Goal: Information Seeking & Learning: Find specific fact

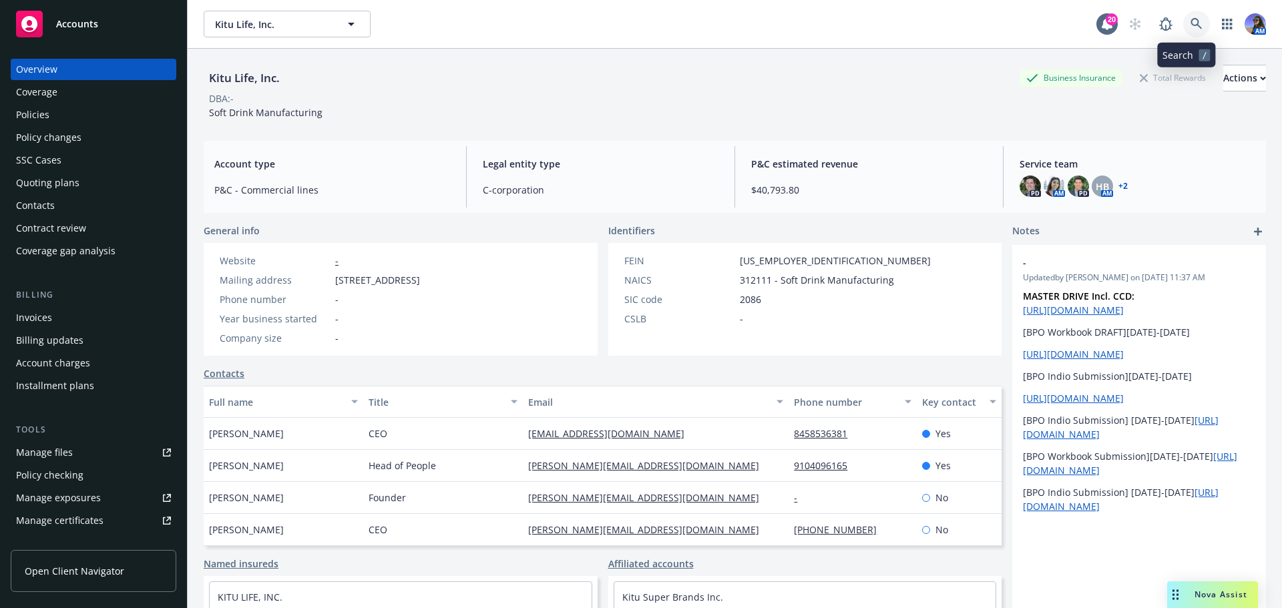
click at [1190, 28] on icon at bounding box center [1196, 24] width 12 height 12
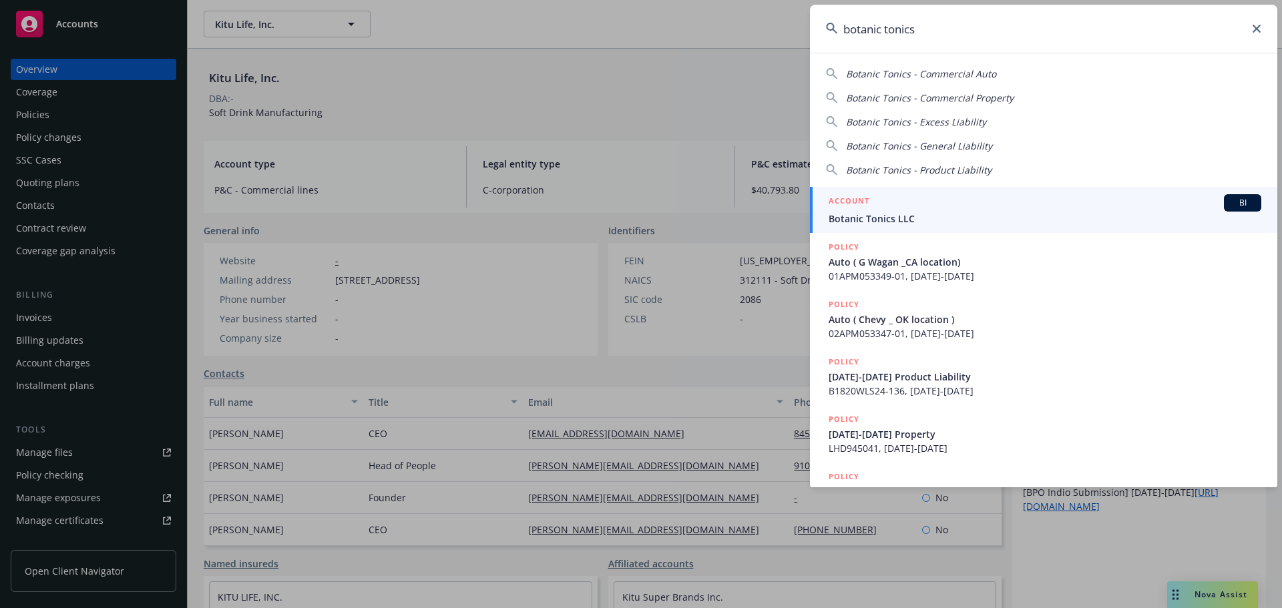
type input "botanic tonics"
click at [928, 224] on span "Botanic Tonics LLC" at bounding box center [1045, 219] width 433 height 14
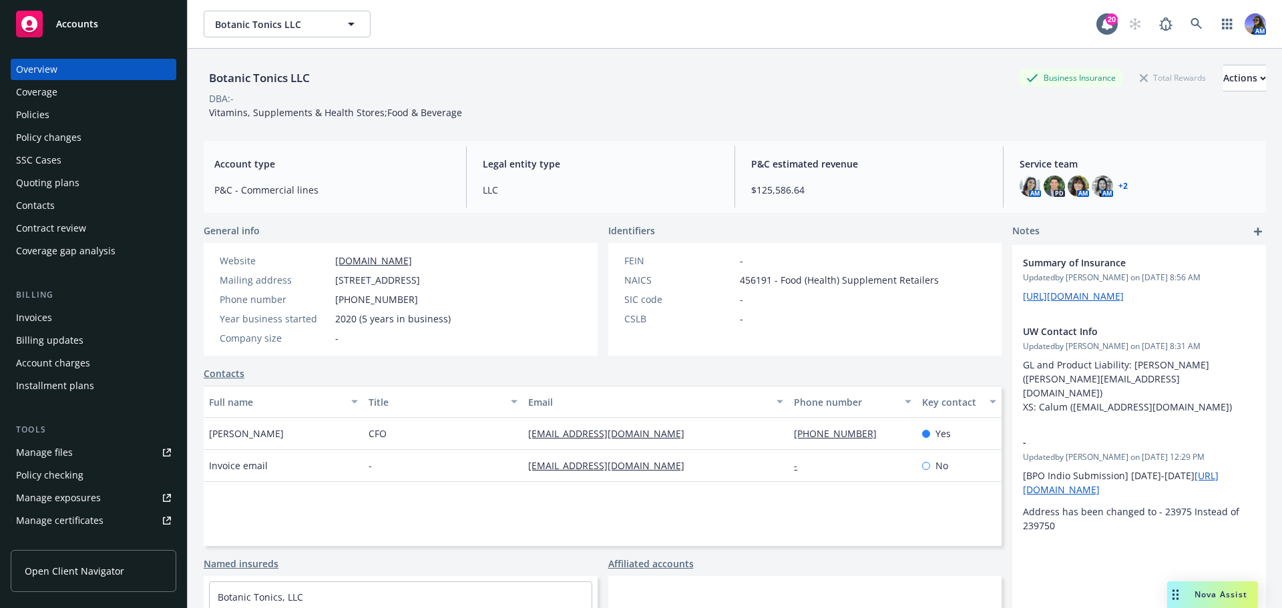
click at [37, 181] on div "Quoting plans" at bounding box center [47, 182] width 63 height 21
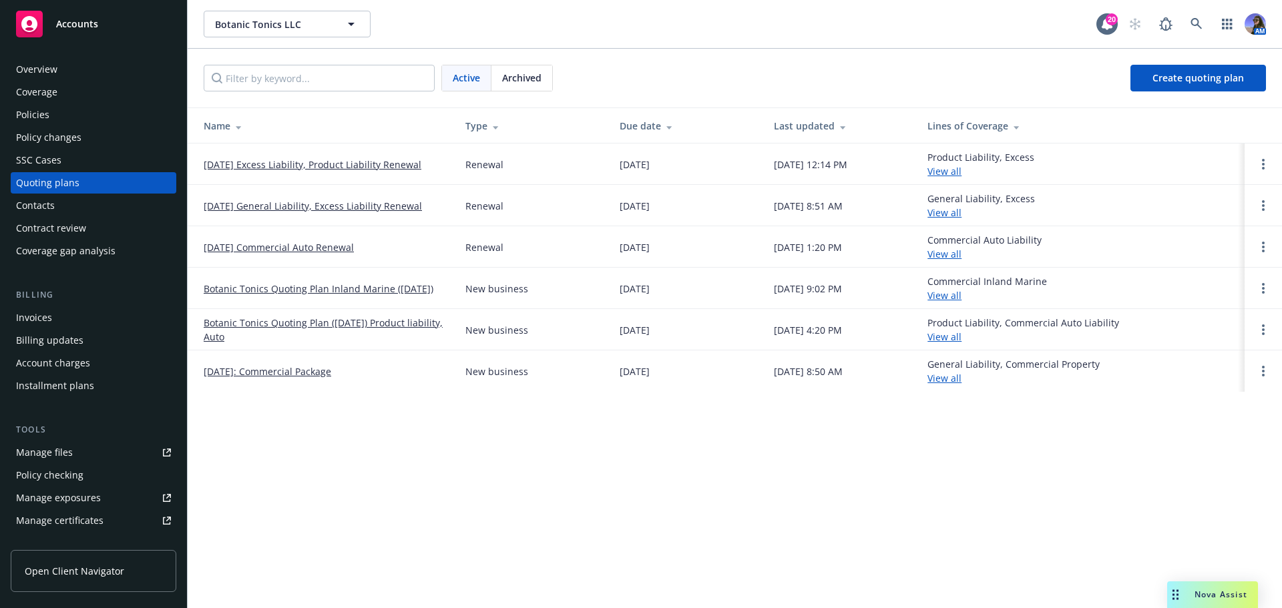
click at [320, 165] on link "10/25/25 Excess Liability, Product Liability Renewal" at bounding box center [313, 165] width 218 height 14
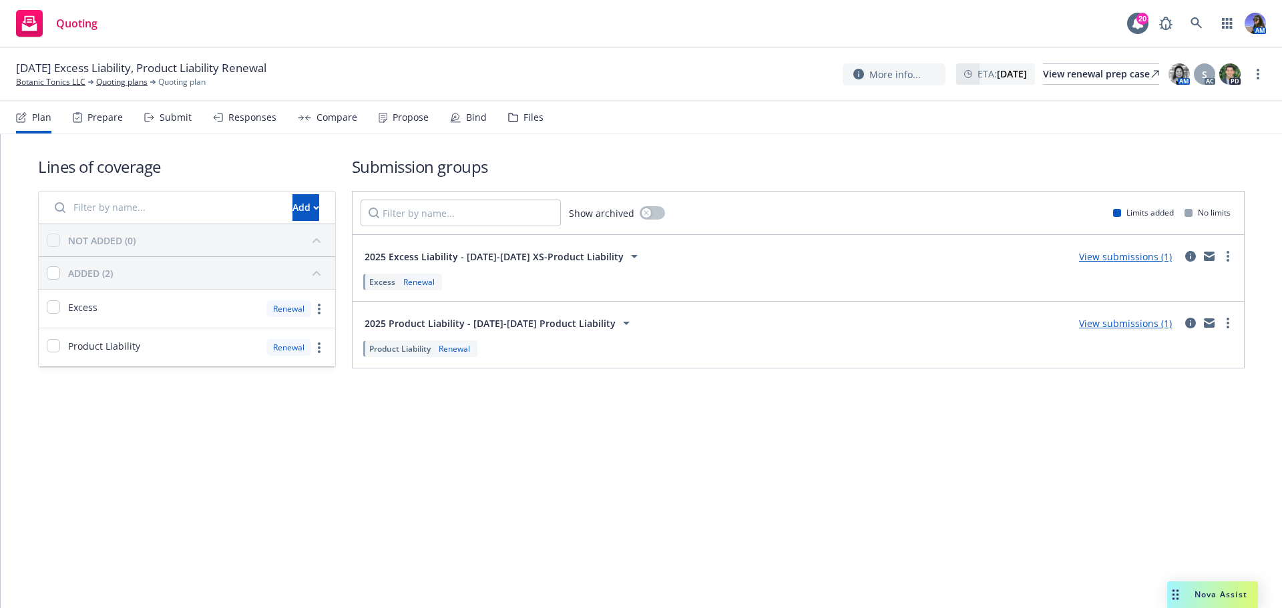
click at [509, 110] on div "Files" at bounding box center [525, 117] width 35 height 32
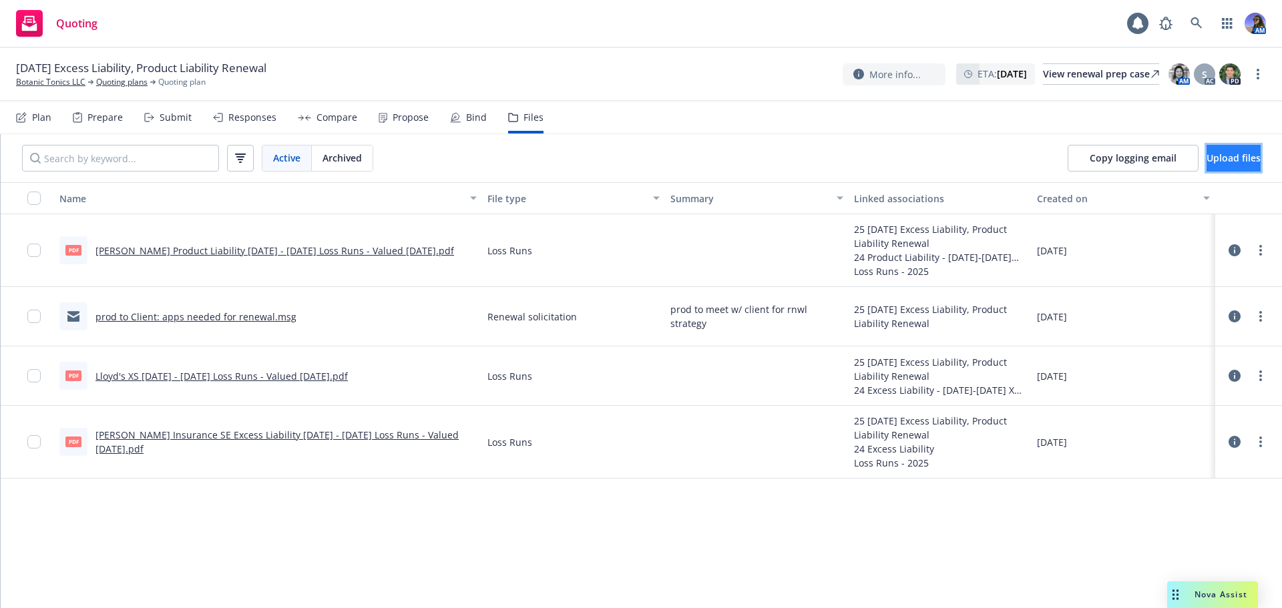
click at [1212, 155] on span "Upload files" at bounding box center [1233, 158] width 54 height 13
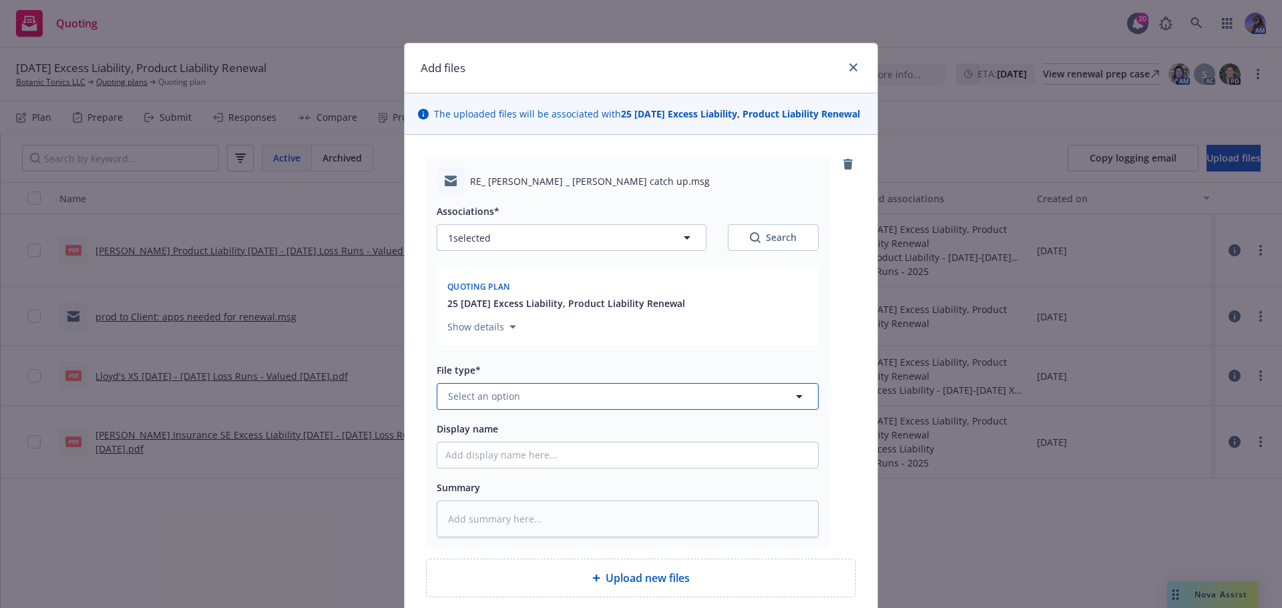
click at [461, 401] on button "Select an option" at bounding box center [628, 396] width 382 height 27
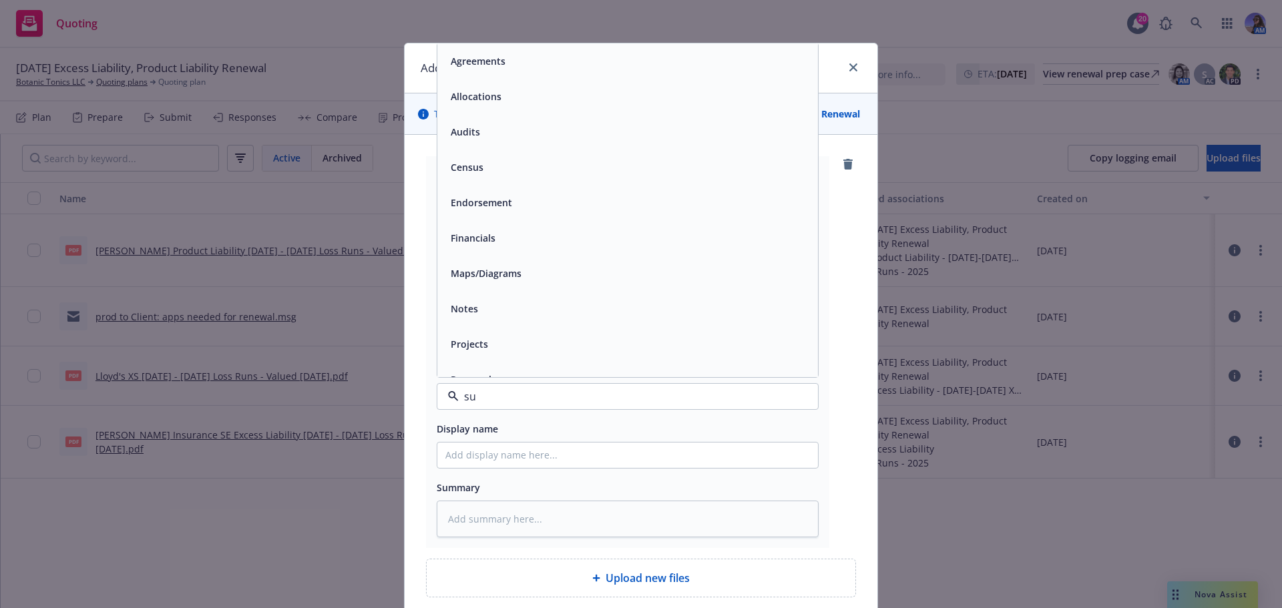
type input "sub"
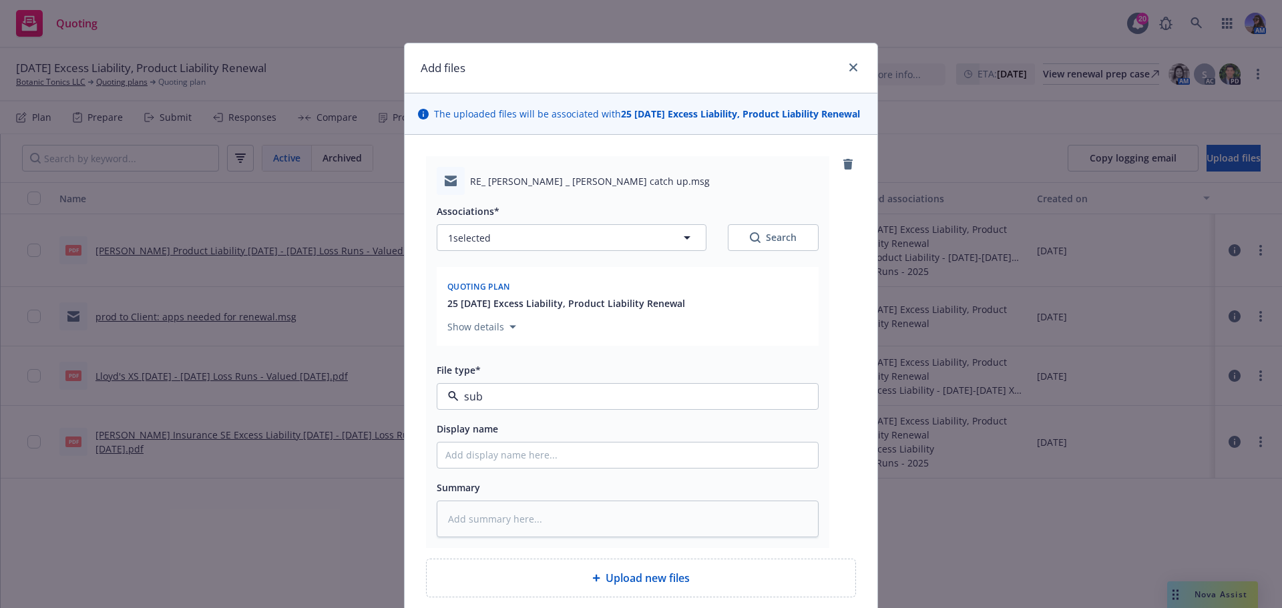
type textarea "x"
type input "E"
type textarea "x"
type input "EM"
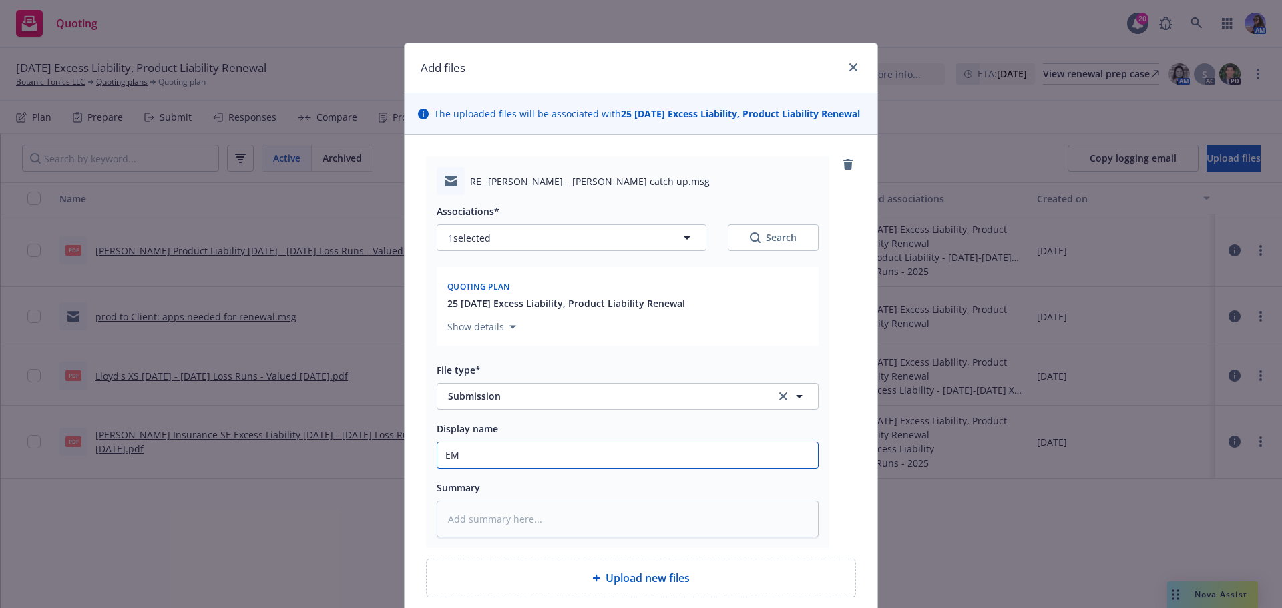
type textarea "x"
type input "EM"
type textarea "x"
type input "c"
type textarea "x"
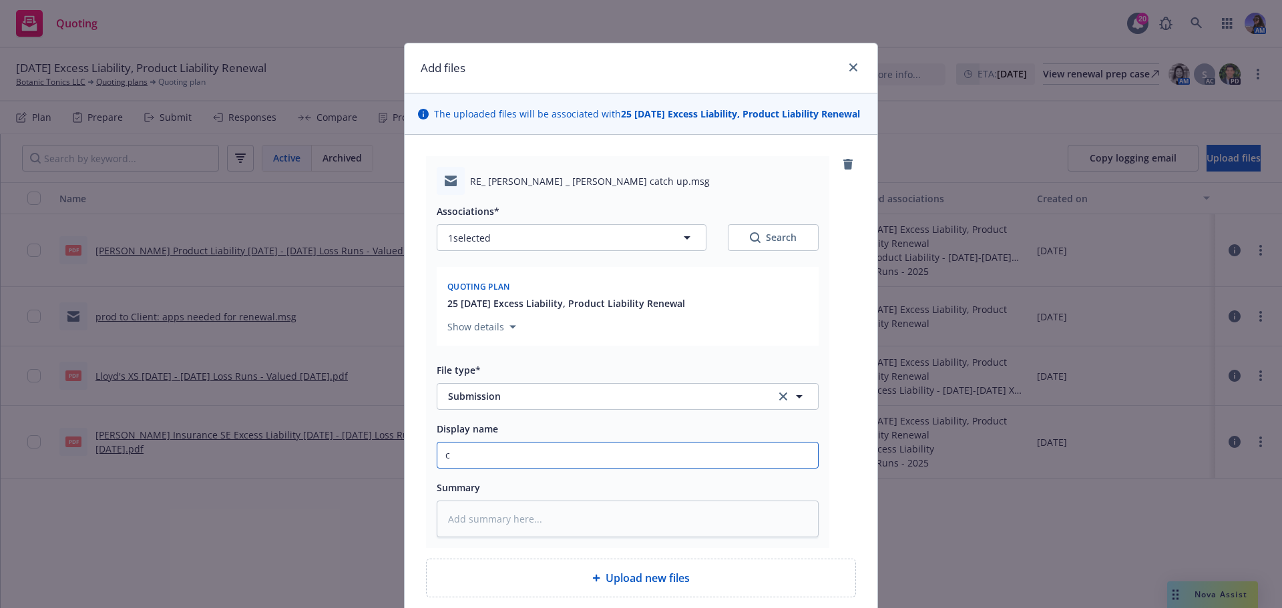
type input "ci"
type textarea "x"
type input "cit"
type textarea "x"
type input "cita"
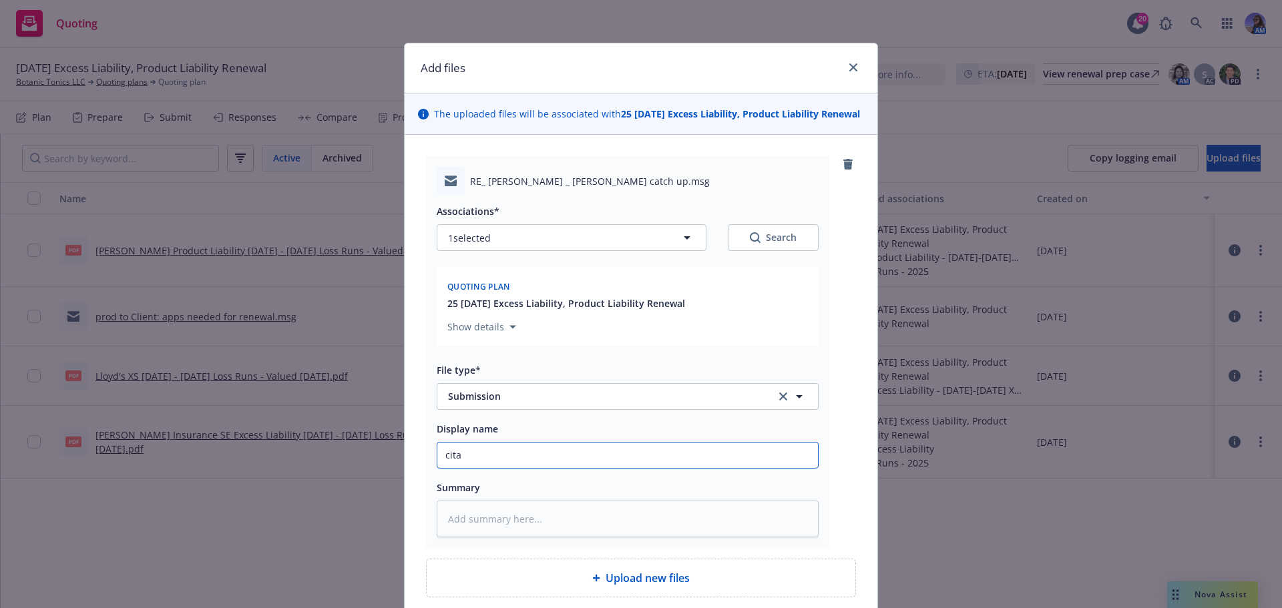
type textarea "x"
type input "citad"
type textarea "x"
type input "citade"
type textarea "x"
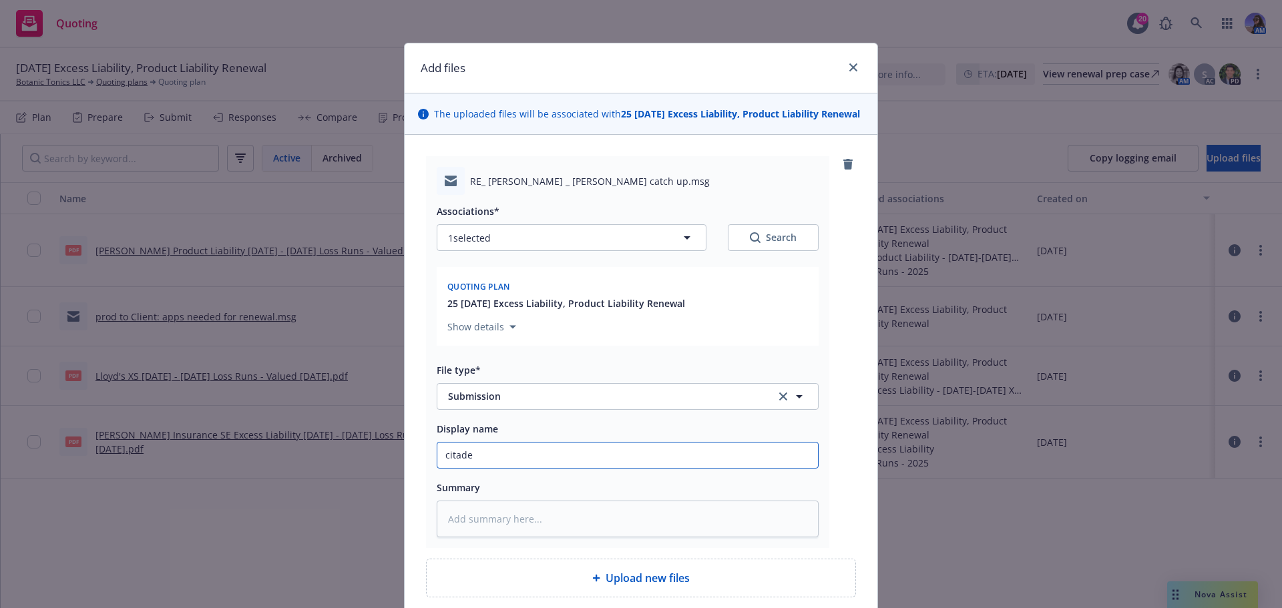
type input "citadel"
type textarea "x"
type input "citadel"
type textarea "x"
type input "citadel E"
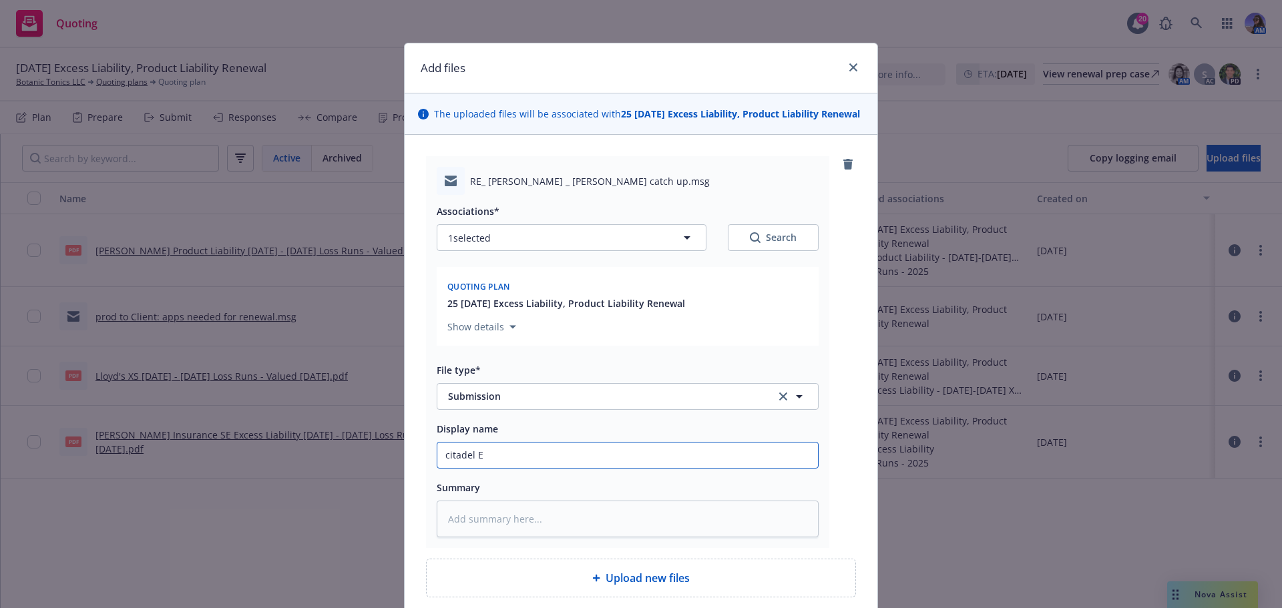
type textarea "x"
type input "citadel EM"
type textarea "x"
type input "citadel E"
type textarea "x"
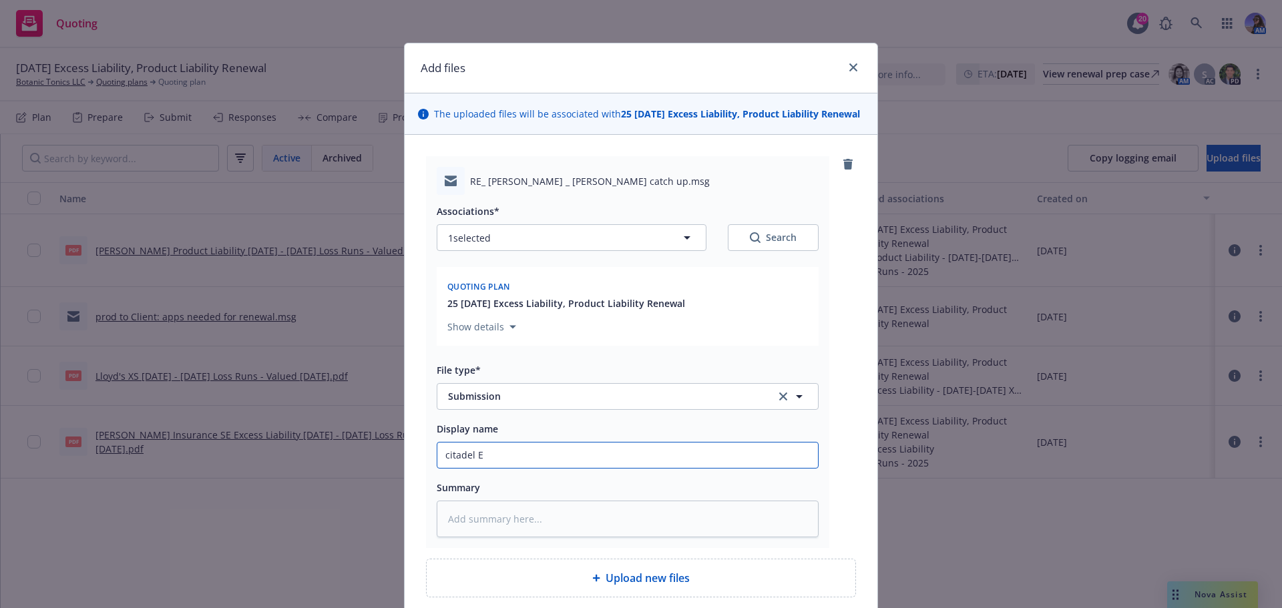
type input "citadel"
type textarea "x"
type input "citadel"
type textarea "x"
type input "citade"
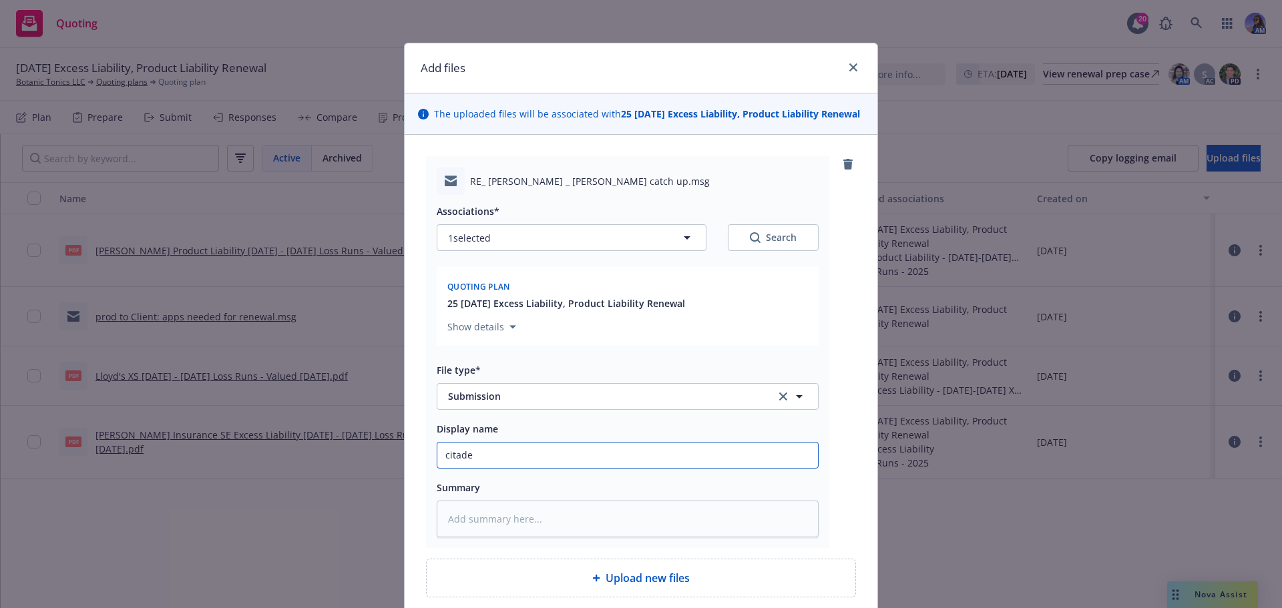
type textarea "x"
type input "citad"
type textarea "x"
type input "cita"
type textarea "x"
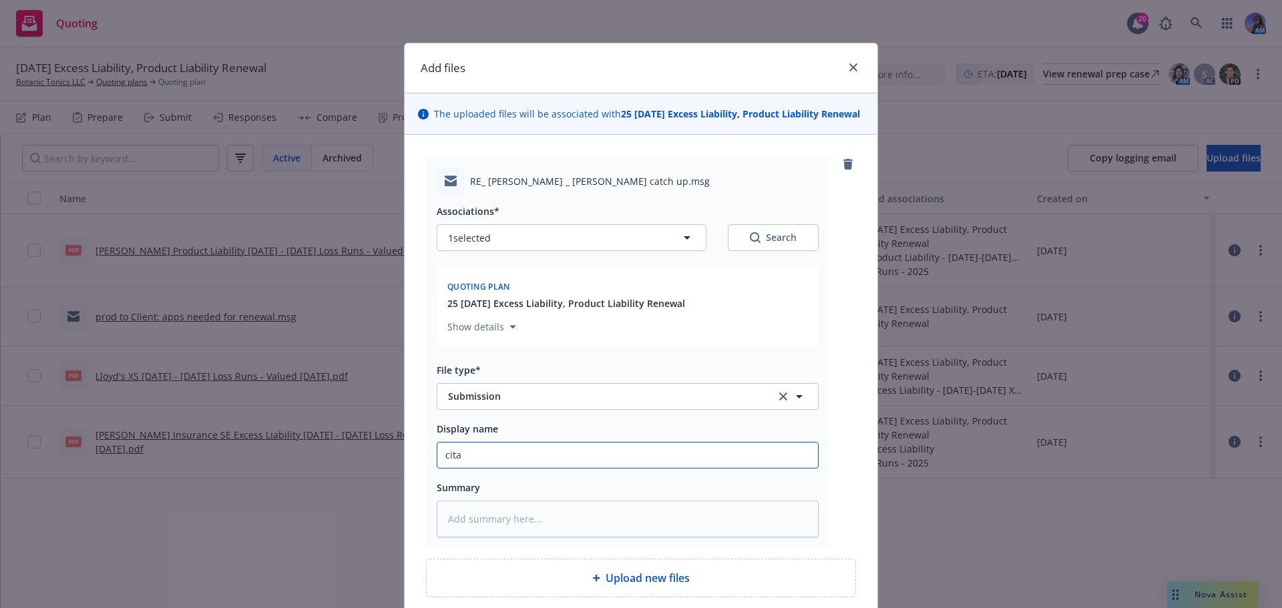
type input "cit"
type textarea "x"
type input "ci"
type textarea "x"
type input "c"
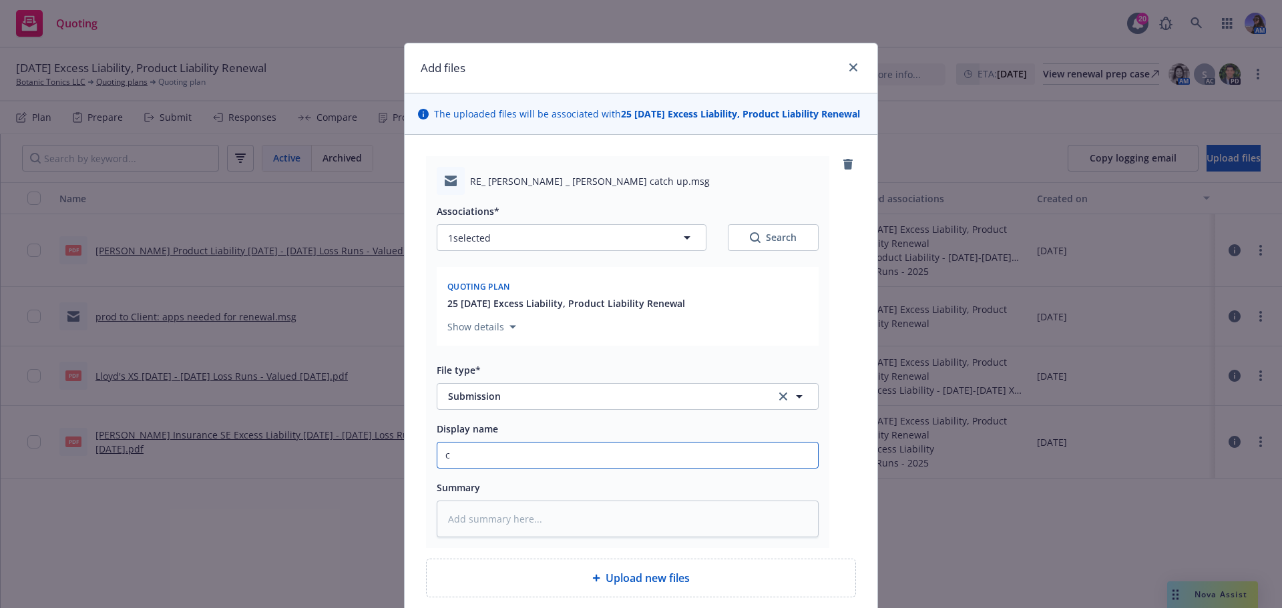
type textarea "x"
type input "c"
type textarea "x"
type input "ci"
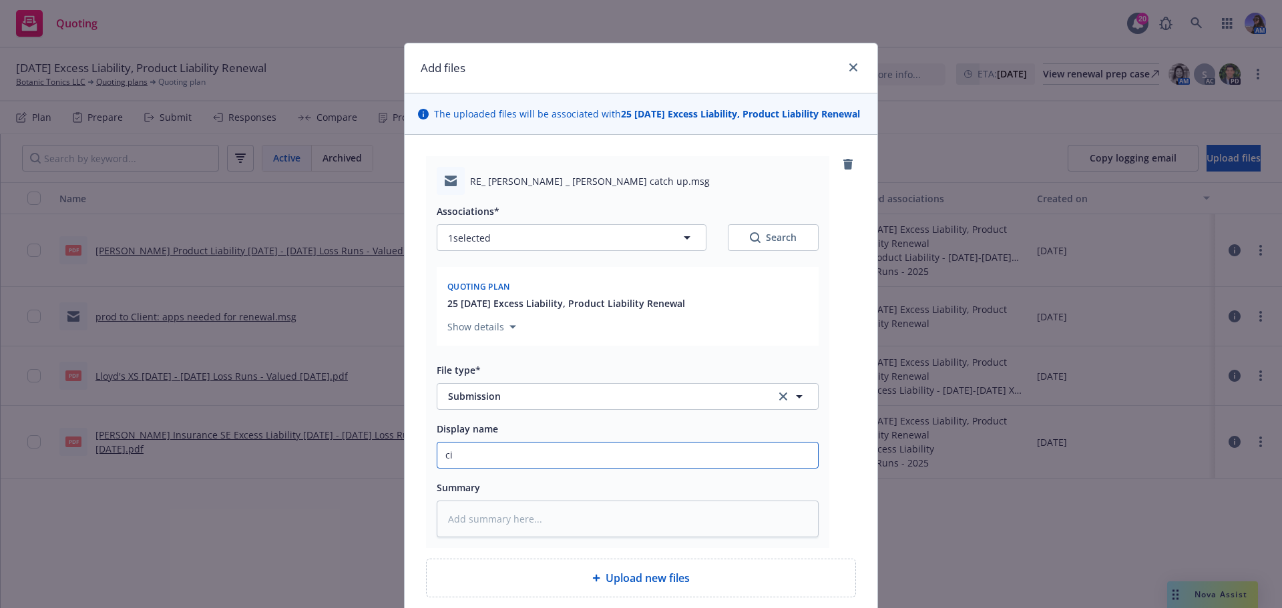
type textarea "x"
type input "cit"
type textarea "x"
type input "cita"
type textarea "x"
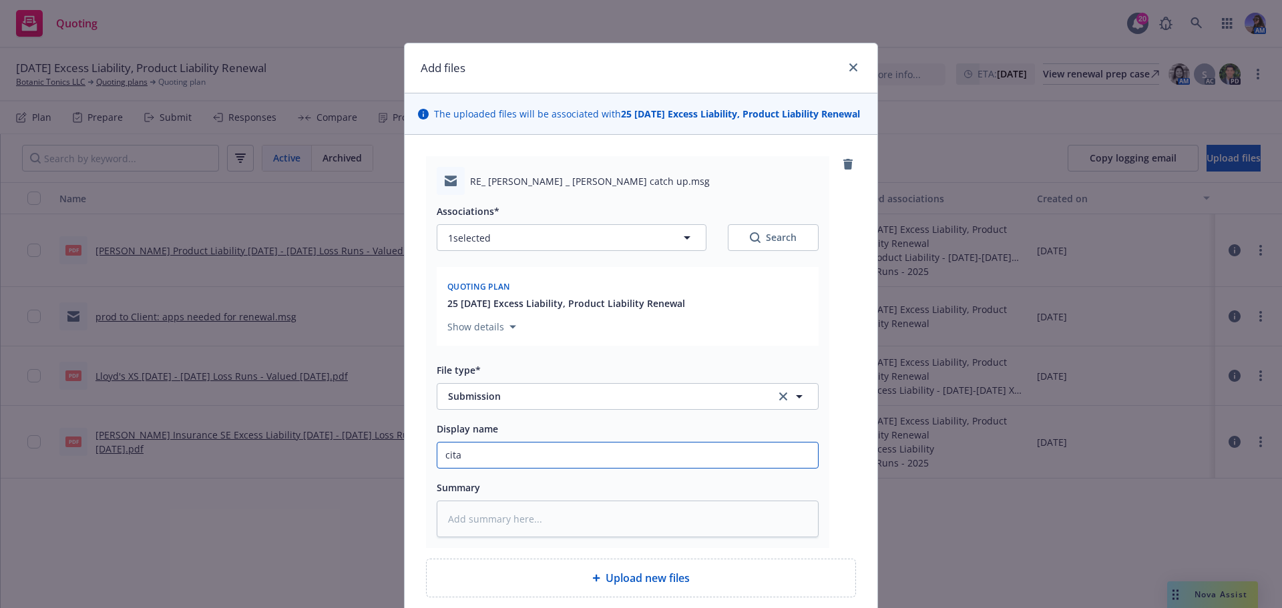
type input "citad"
type textarea "x"
type input "citade"
type textarea "x"
type input "citadel"
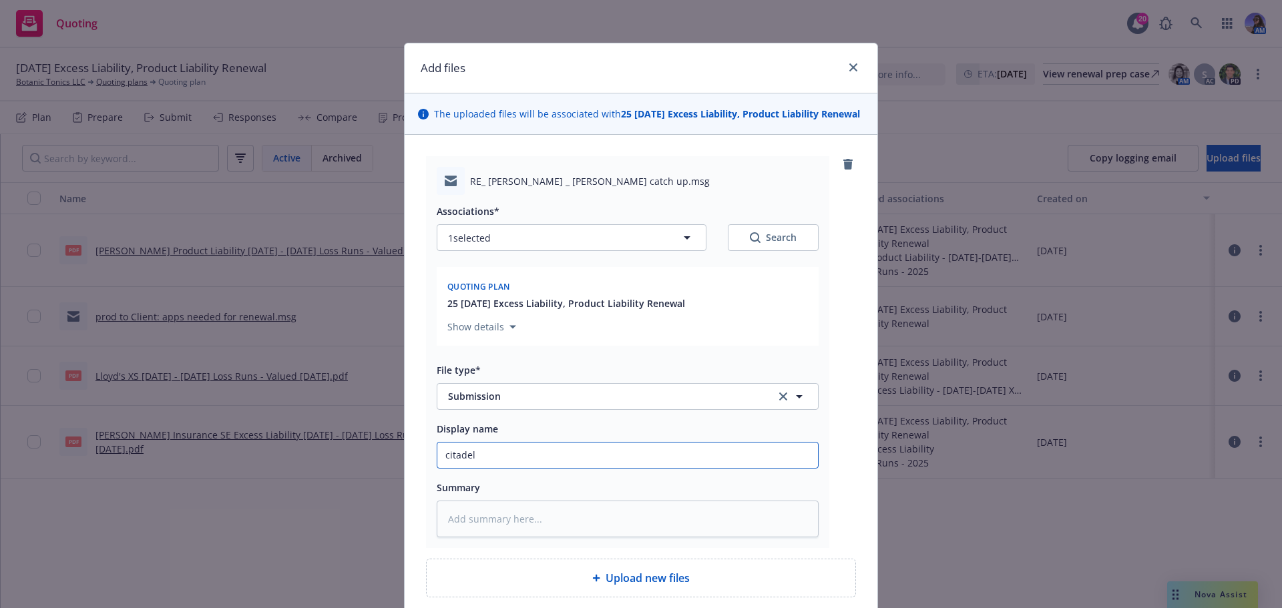
type textarea "x"
type input "citadel"
type textarea "x"
type input "citadel"
type textarea "x"
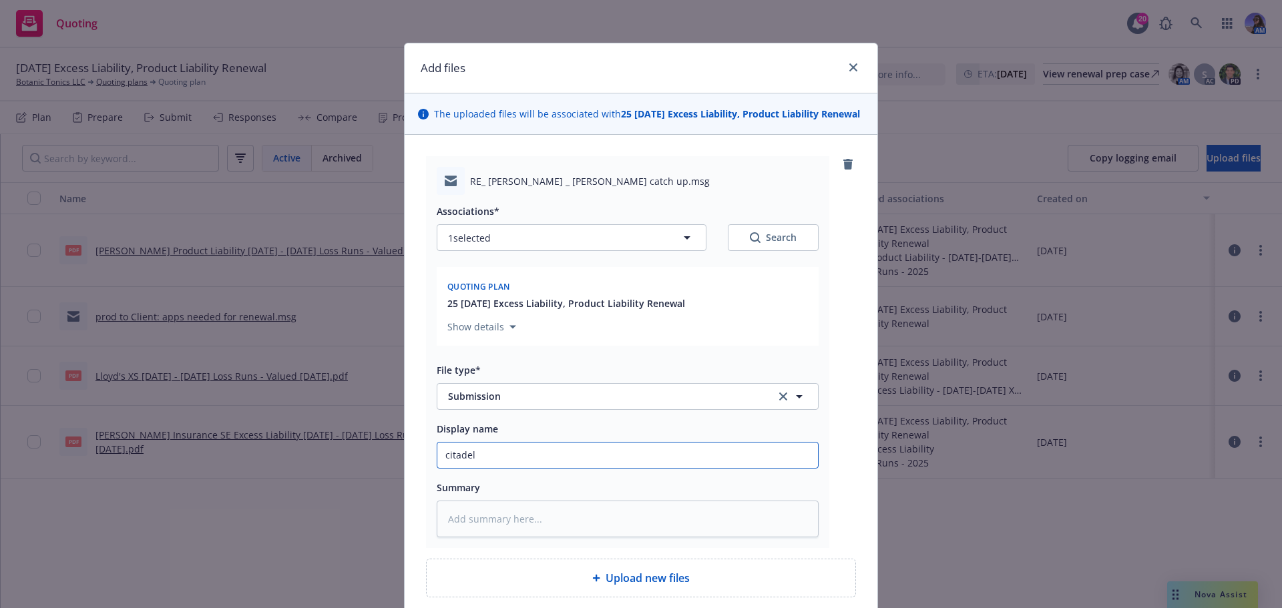
type input "citade"
type textarea "x"
type input "citad"
type textarea "x"
type input "cita"
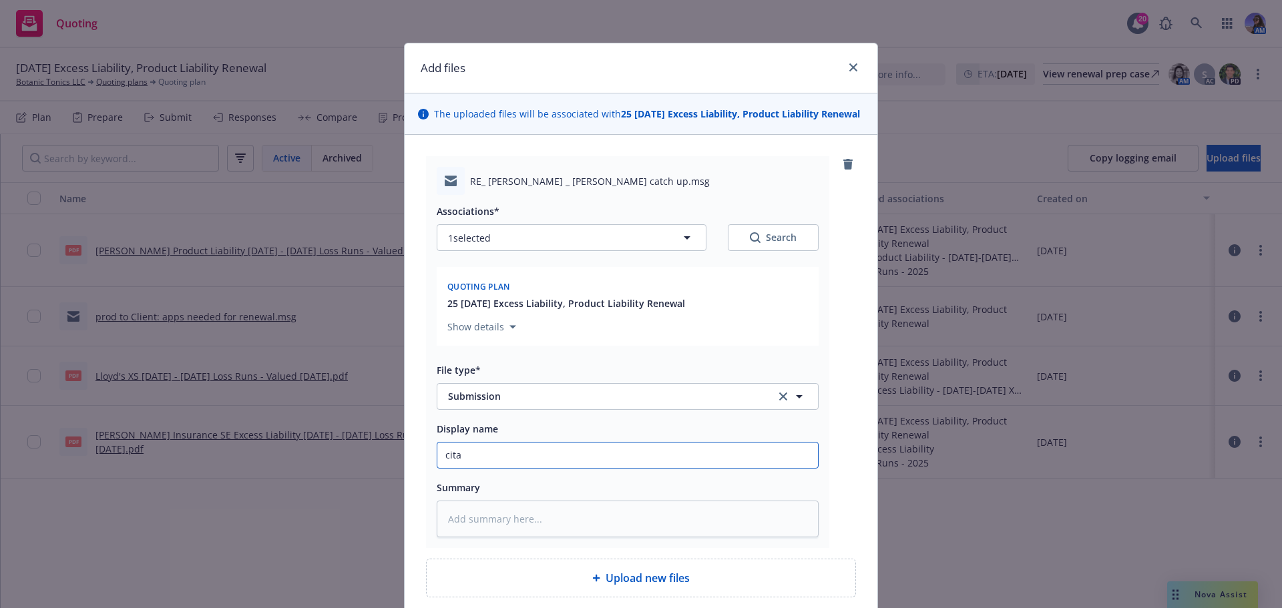
type textarea "x"
type input "cit"
type textarea "x"
type input "ci"
type textarea "x"
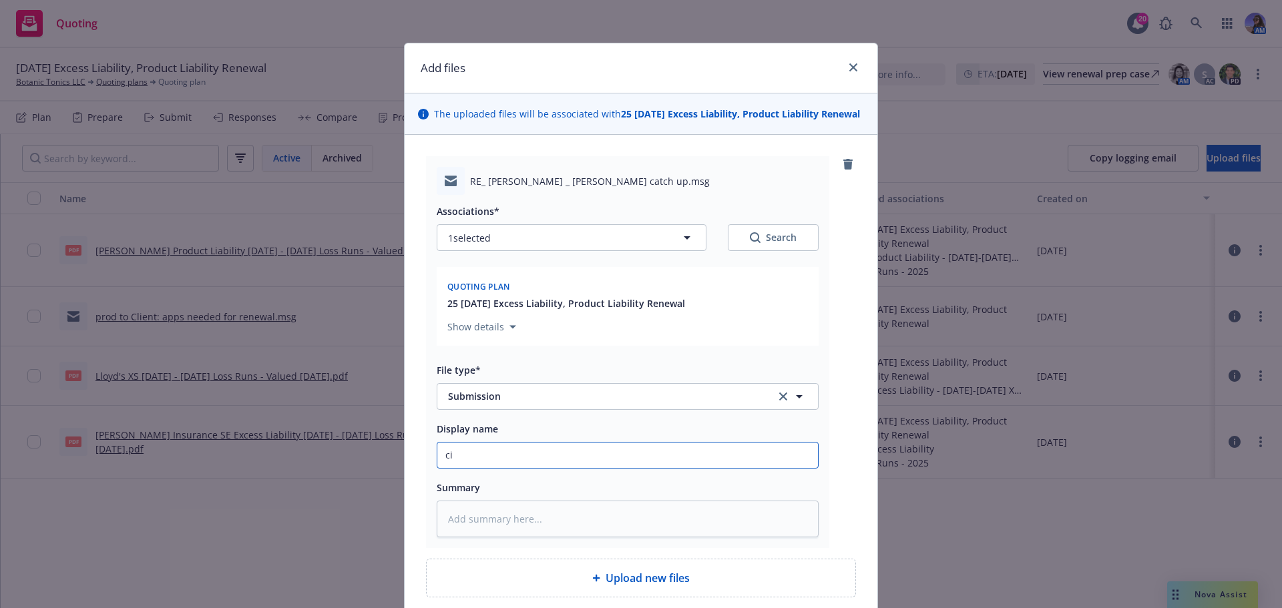
type input "c"
type textarea "x"
type input "cC"
type textarea "x"
type input "cCi"
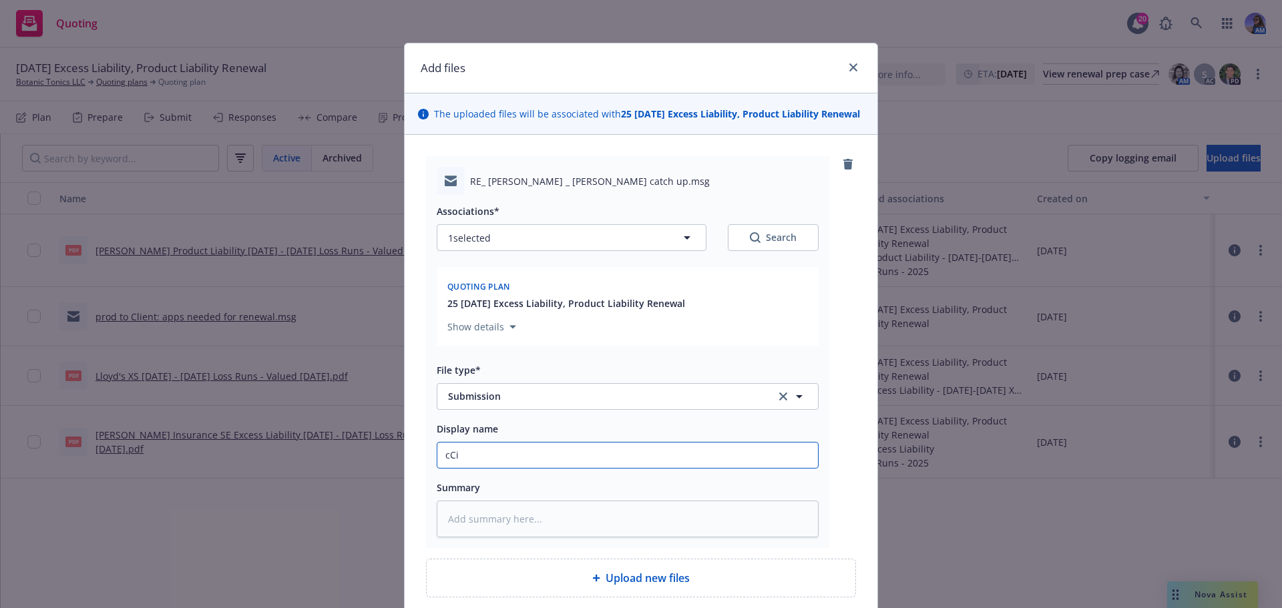
type textarea "x"
type input "cC"
type textarea "x"
type input "c"
type textarea "x"
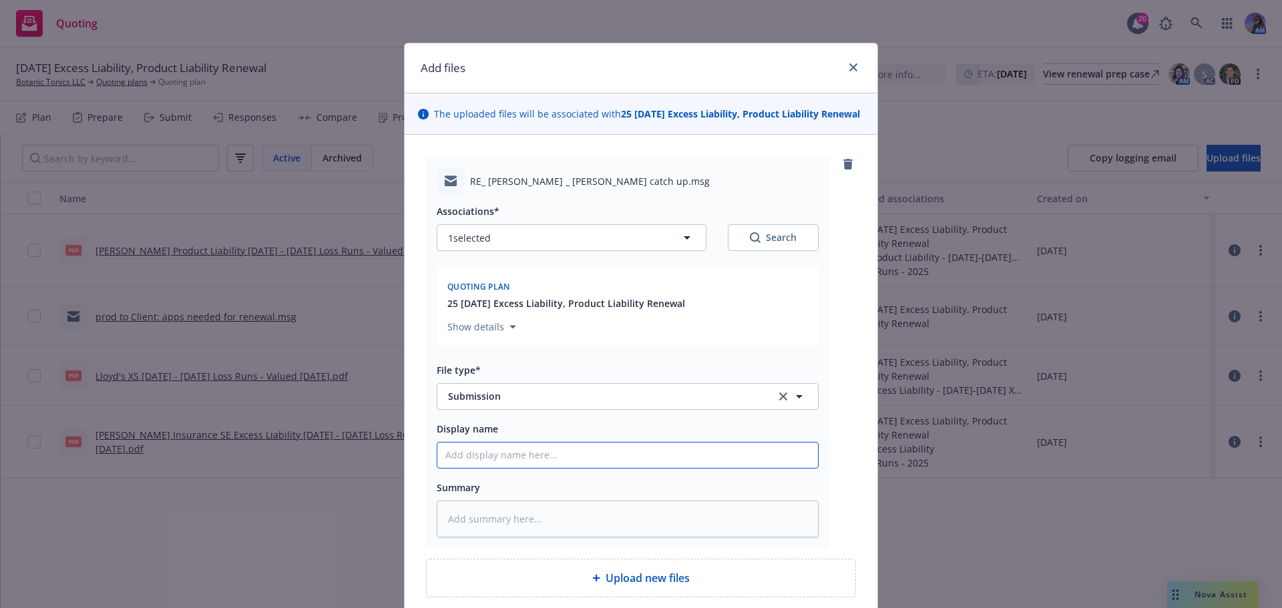
type textarea "x"
type input "C"
type textarea "x"
type input "Ci"
type textarea "x"
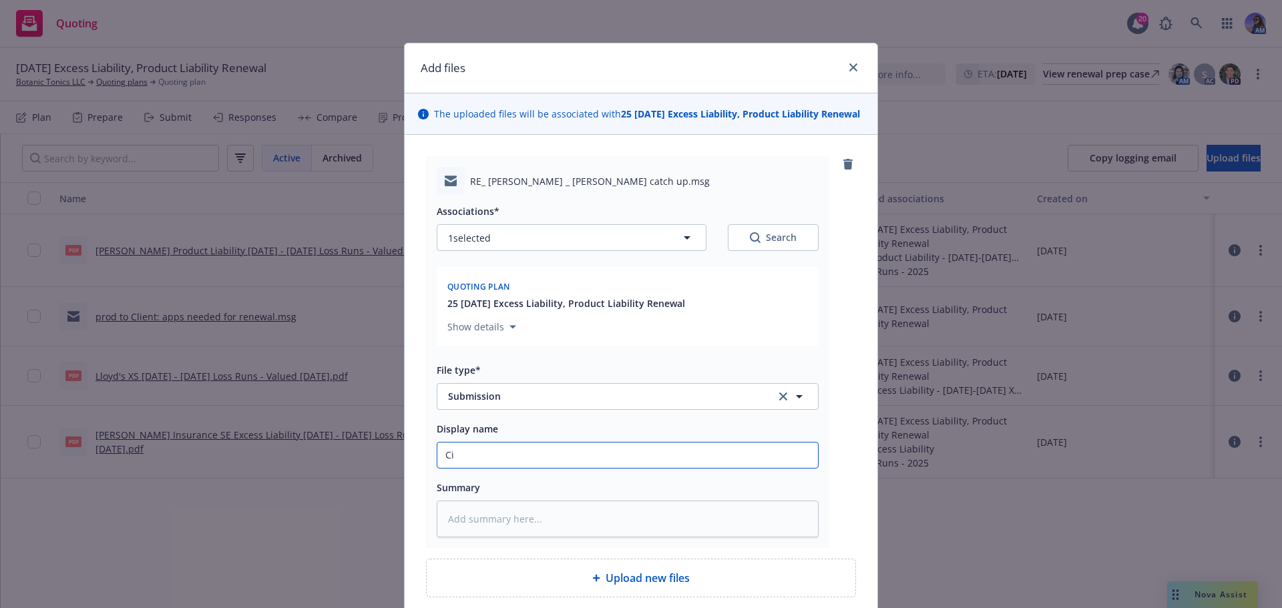
type input "Cit"
type textarea "x"
type input "Cita"
type textarea "x"
type input "Citad"
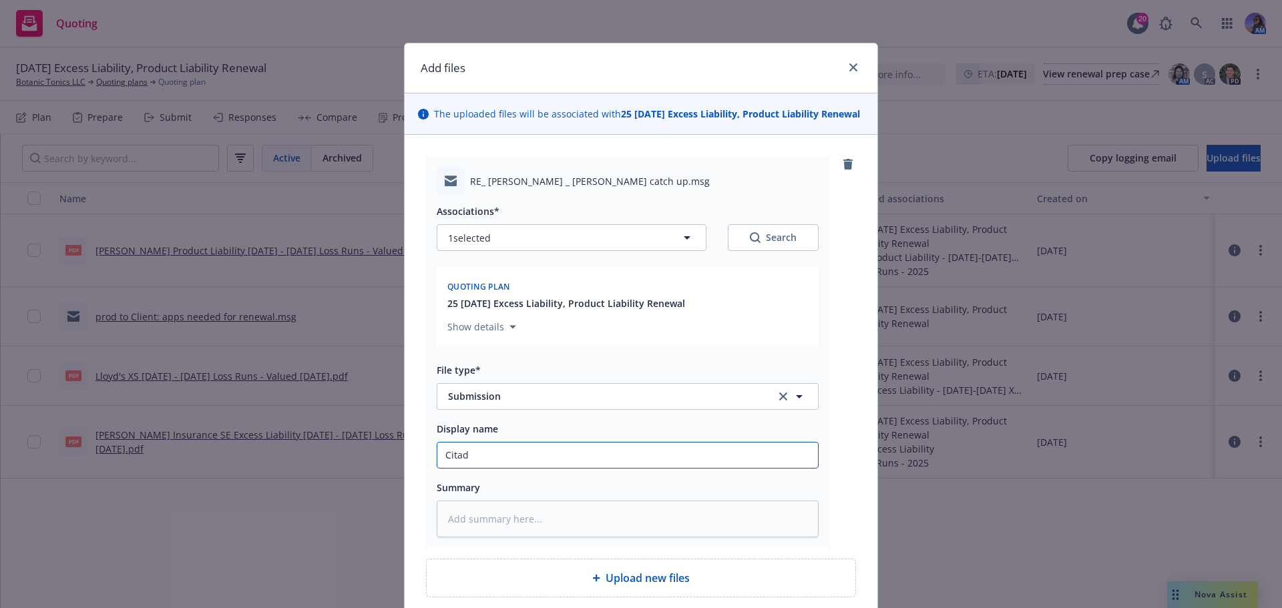
type textarea "x"
type input "Citade"
type textarea "x"
type input "Citadel"
type textarea "x"
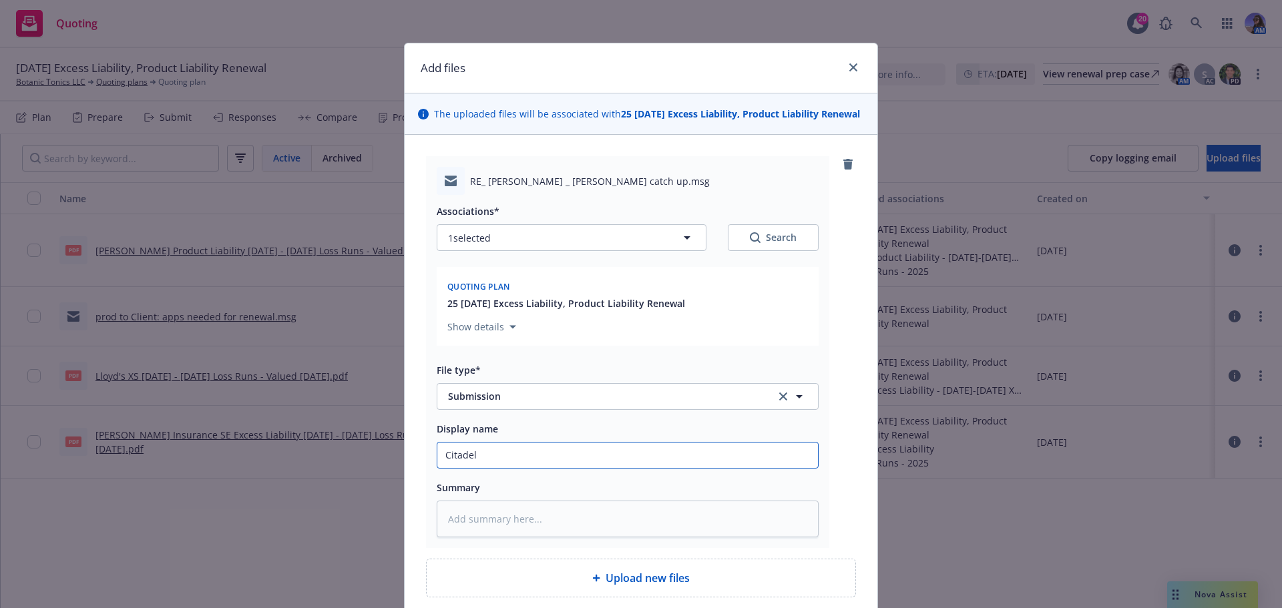
type input "Citadel"
type textarea "x"
type input "Citadel E"
type textarea "x"
type input "Citadel EM"
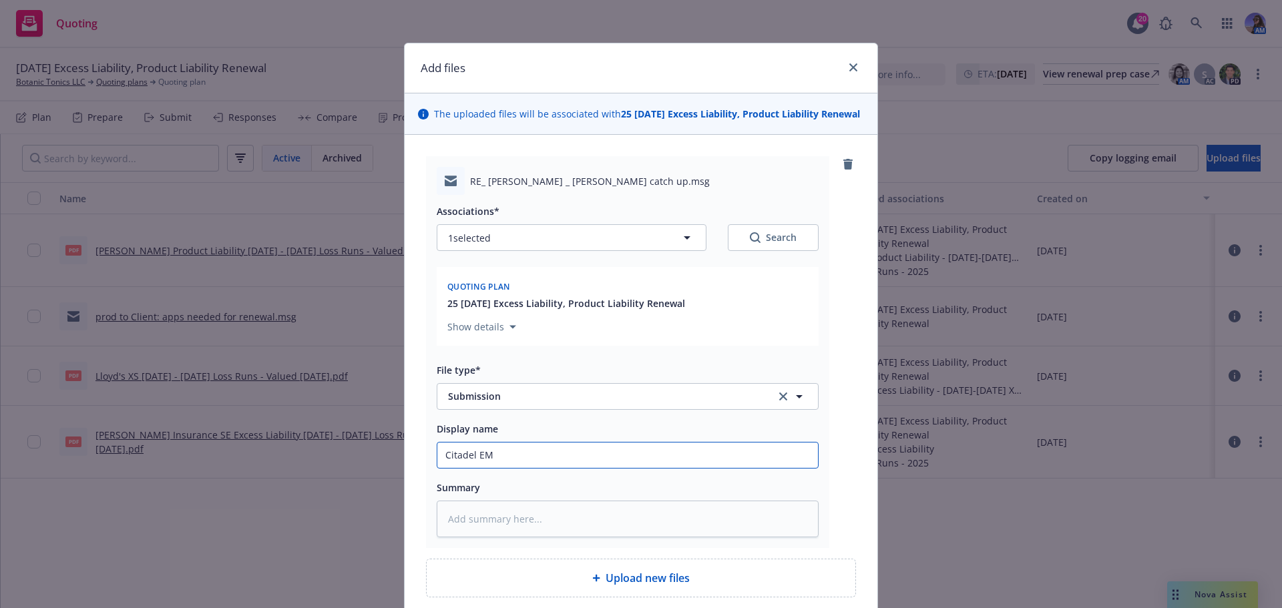
type textarea "x"
type input "Citadel EM:"
type textarea "x"
type input "Citadel EM:"
type textarea "x"
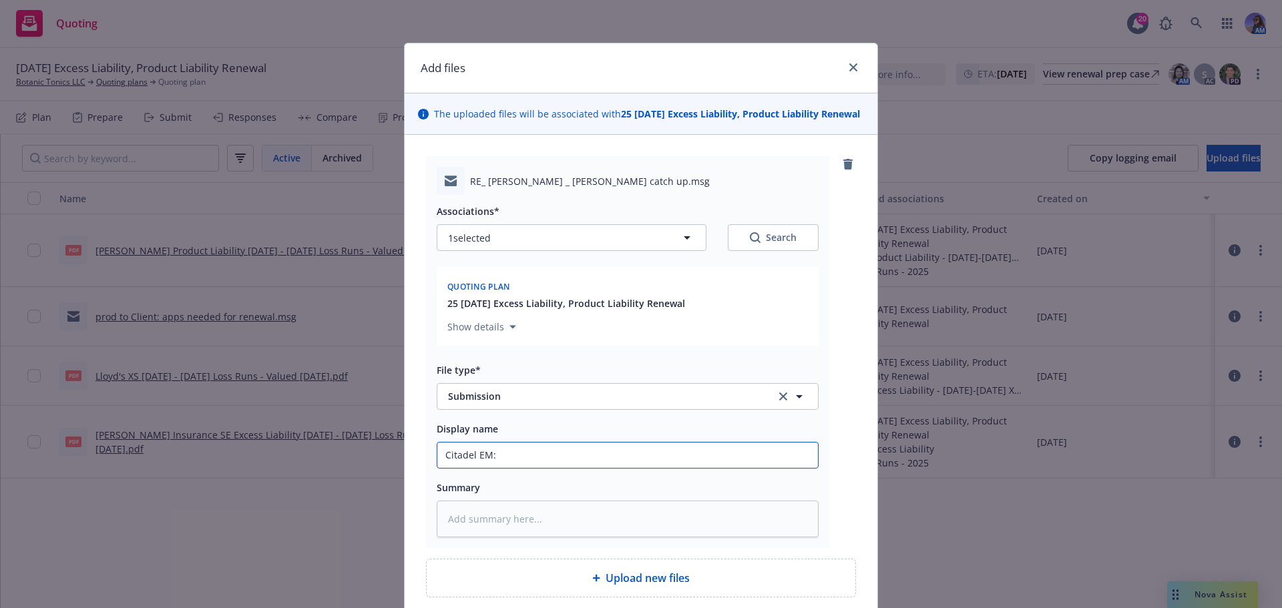
type input "Citadel EM: u"
type textarea "x"
type input "Citadel EM: up"
type textarea "x"
type input "Citadel EM: upd"
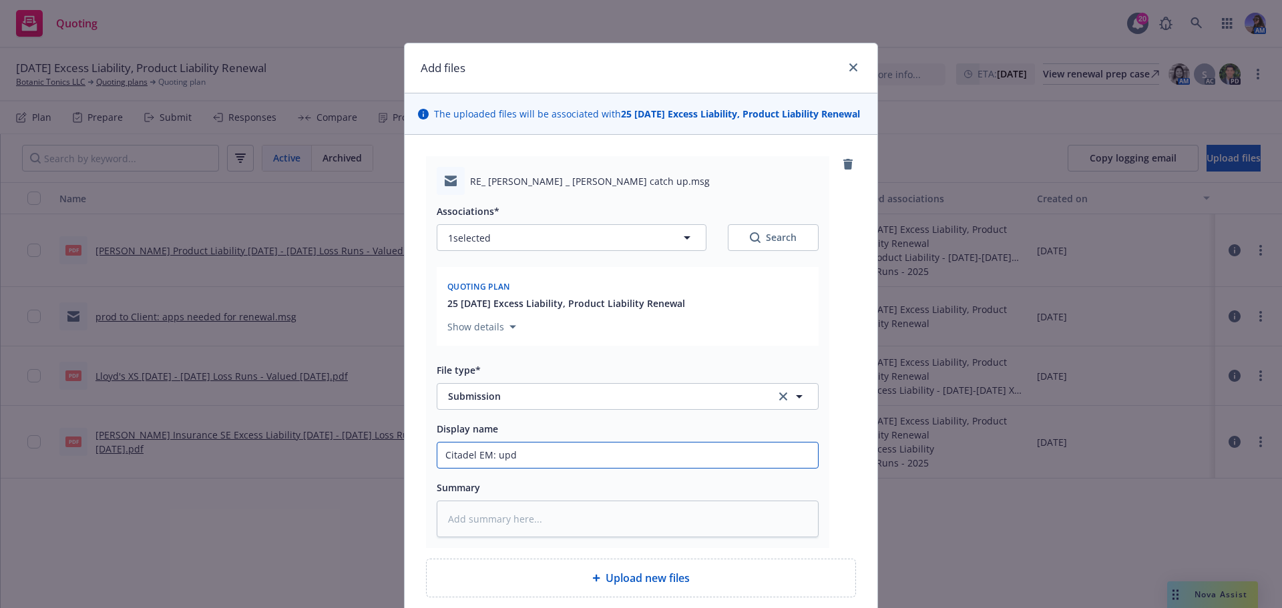
type textarea "x"
type input "Citadel EM: upda"
type textarea "x"
type input "Citadel EM: updat"
type textarea "x"
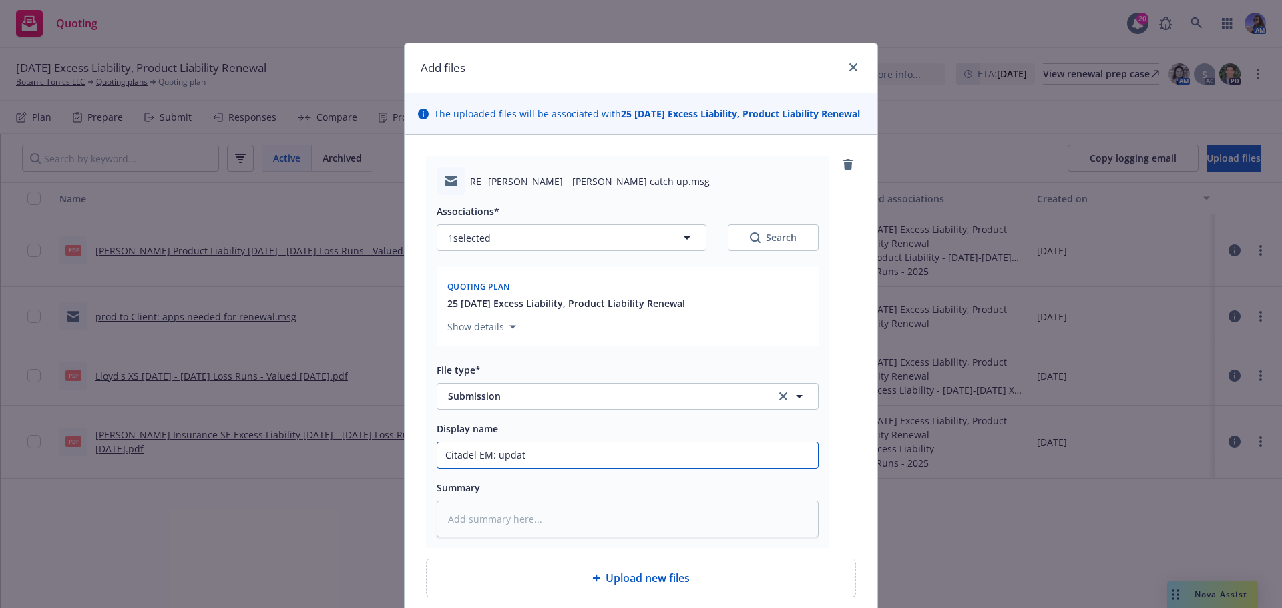
type input "Citadel EM: update"
type textarea "x"
type input "Citadel EM: updated"
type textarea "x"
type input "Citadel EM: updated"
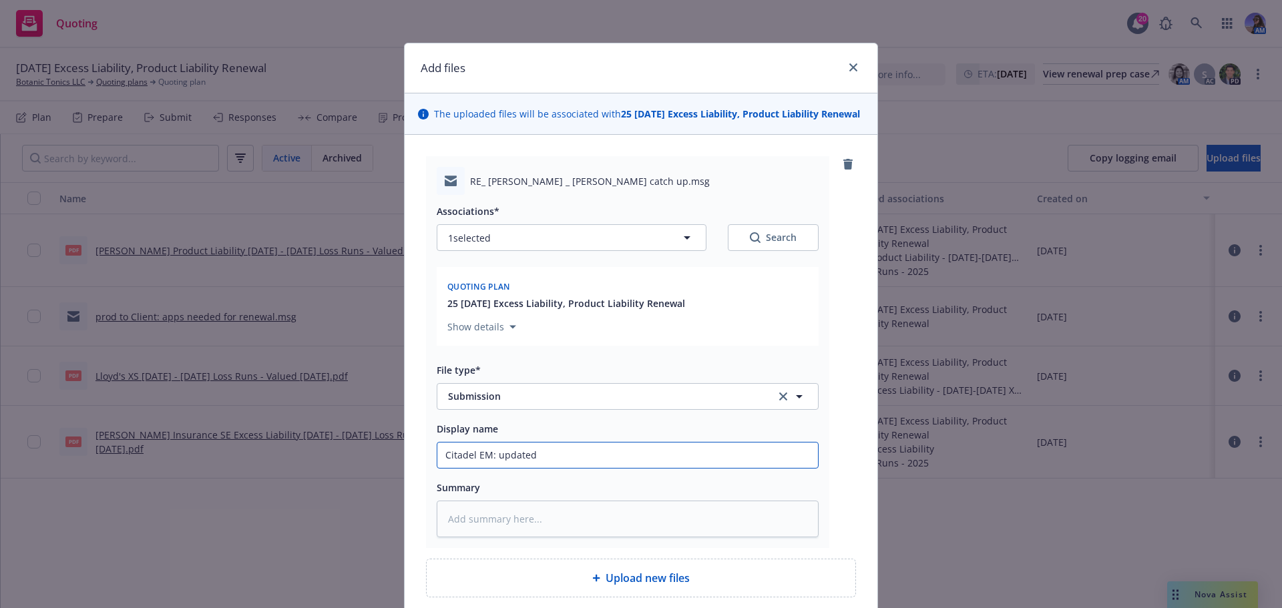
click at [559, 468] on input "Citadel EM: updated" at bounding box center [627, 455] width 381 height 25
type textarea "x"
type input "Citadel EM: updated N"
type textarea "x"
type input "Citadel EM: updated Nu"
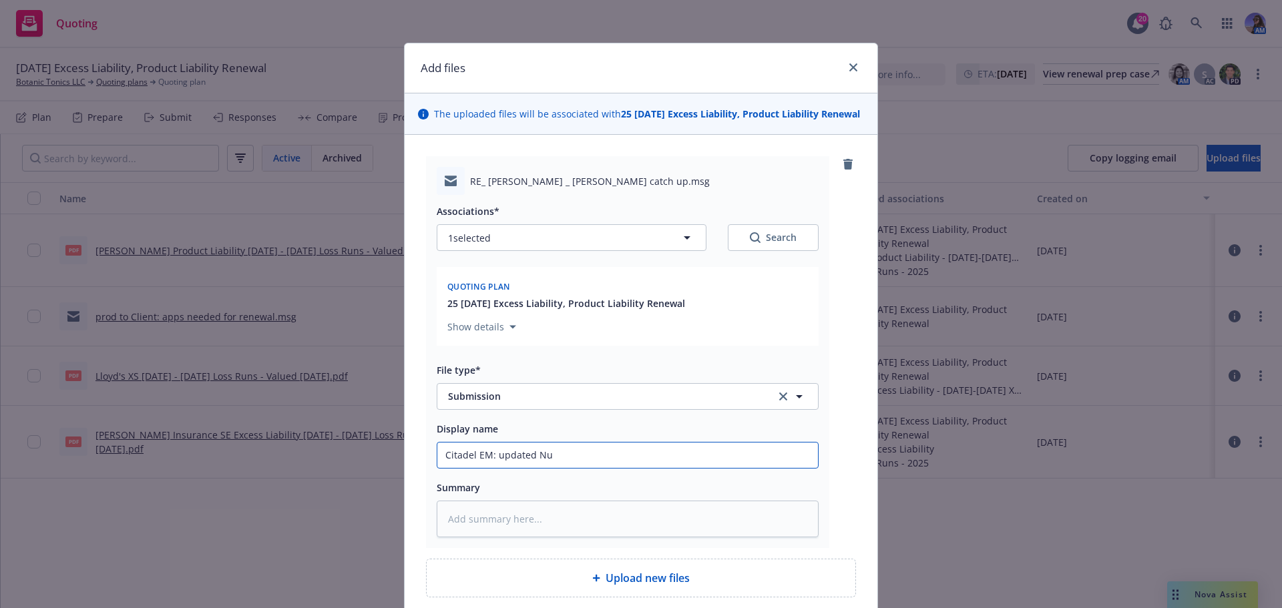
type textarea "x"
type input "Citadel EM: updated Nur"
type textarea "x"
type input "Citadel EM: updated Nurt"
type textarea "x"
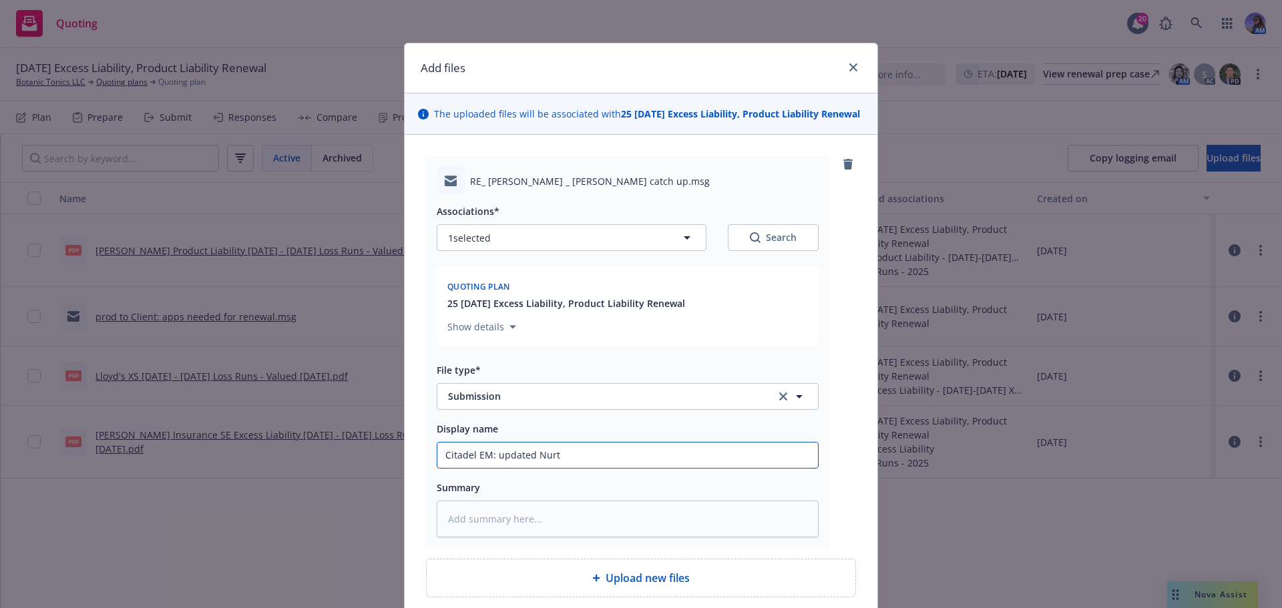
type input "Citadel EM: updated Nur"
type textarea "x"
type input "Citadel EM: updated Nu"
type textarea "x"
type input "Citadel EM: updated Nut"
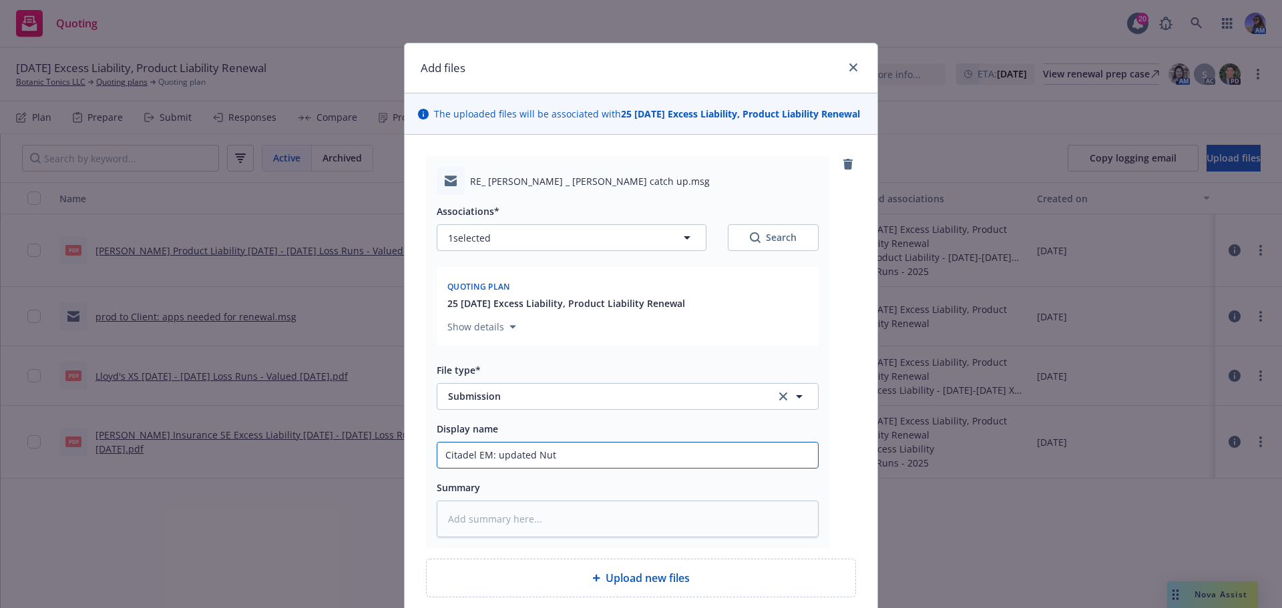
type textarea "x"
type input "Citadel EM: updated Nutr"
type textarea "x"
type input "Citadel EM: updated Nutri"
type textarea "x"
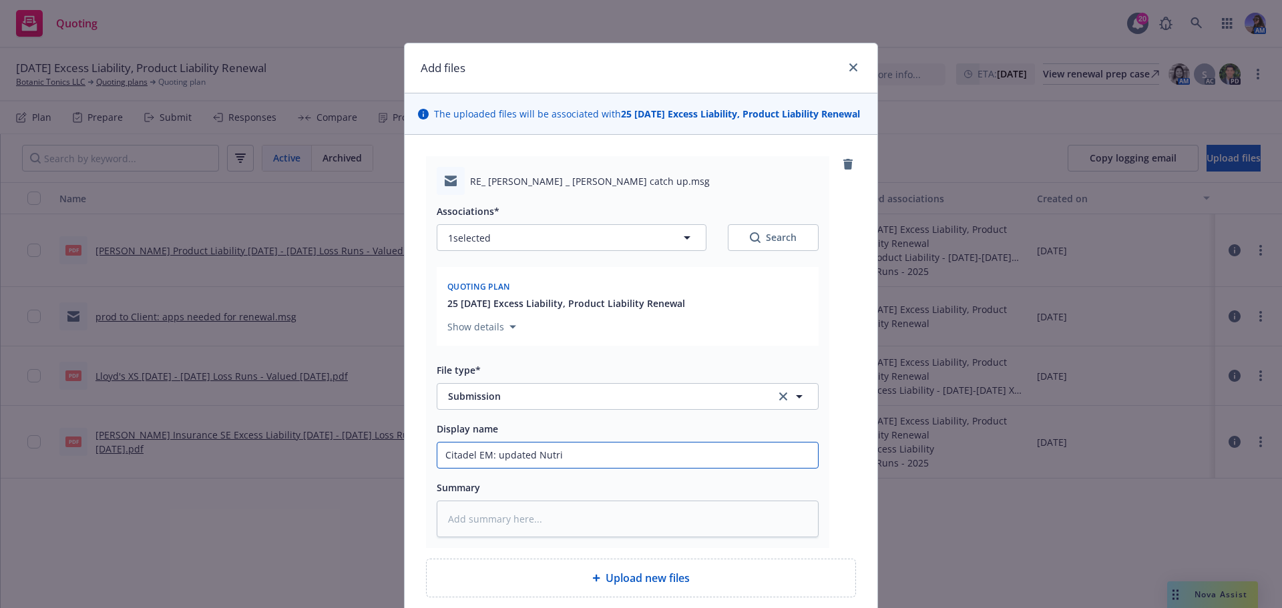
type input "Citadel EM: updated NutriA"
type textarea "x"
type input "Citadel EM: updated NutriAp"
type textarea "x"
type input "Citadel EM: updated NutriApp"
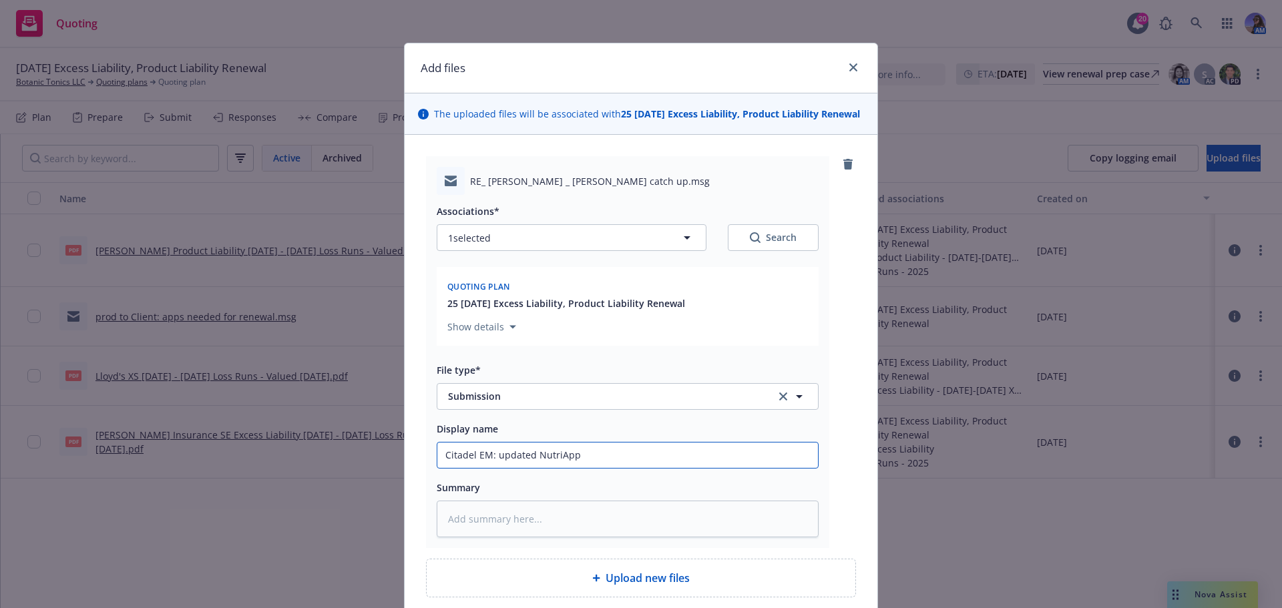
type textarea "x"
type input "Citadel EM: updated NutriApp"
click at [437, 467] on input "Citadel EM: updated NutriApp" at bounding box center [627, 455] width 381 height 25
drag, startPoint x: 485, startPoint y: 469, endPoint x: 441, endPoint y: 471, distance: 43.4
click at [441, 468] on input "Citadel EM: updated NutriApp" at bounding box center [627, 455] width 381 height 25
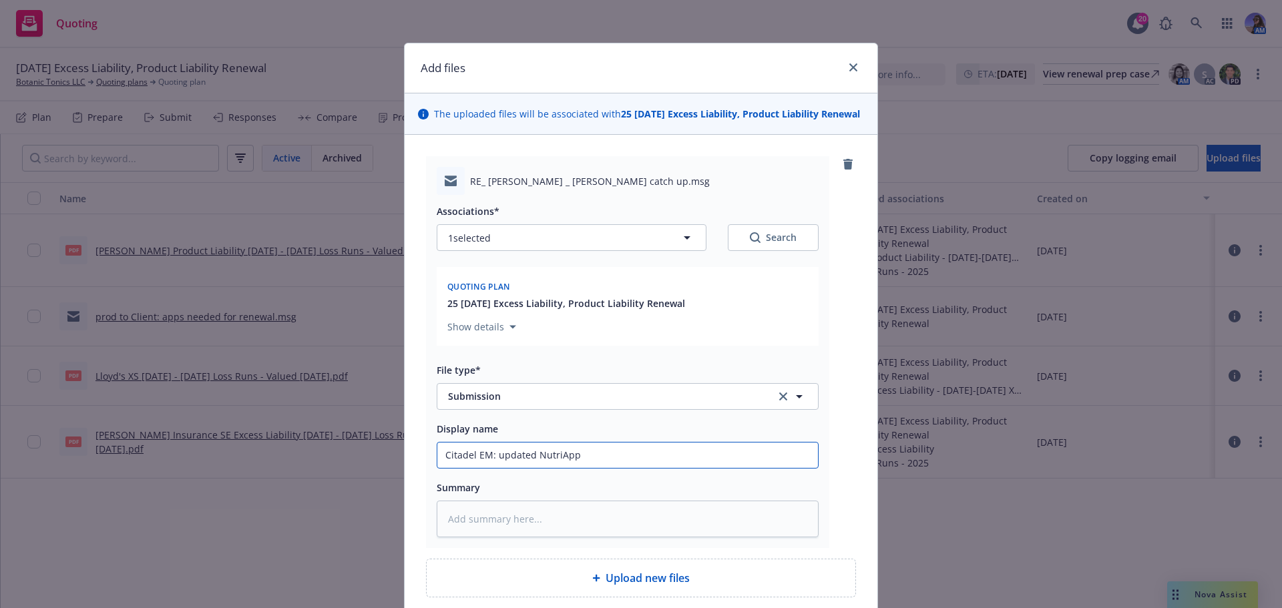
type textarea "x"
type input "P: updated NutriApp"
type textarea "x"
type input "PR: updated NutriApp"
type textarea "x"
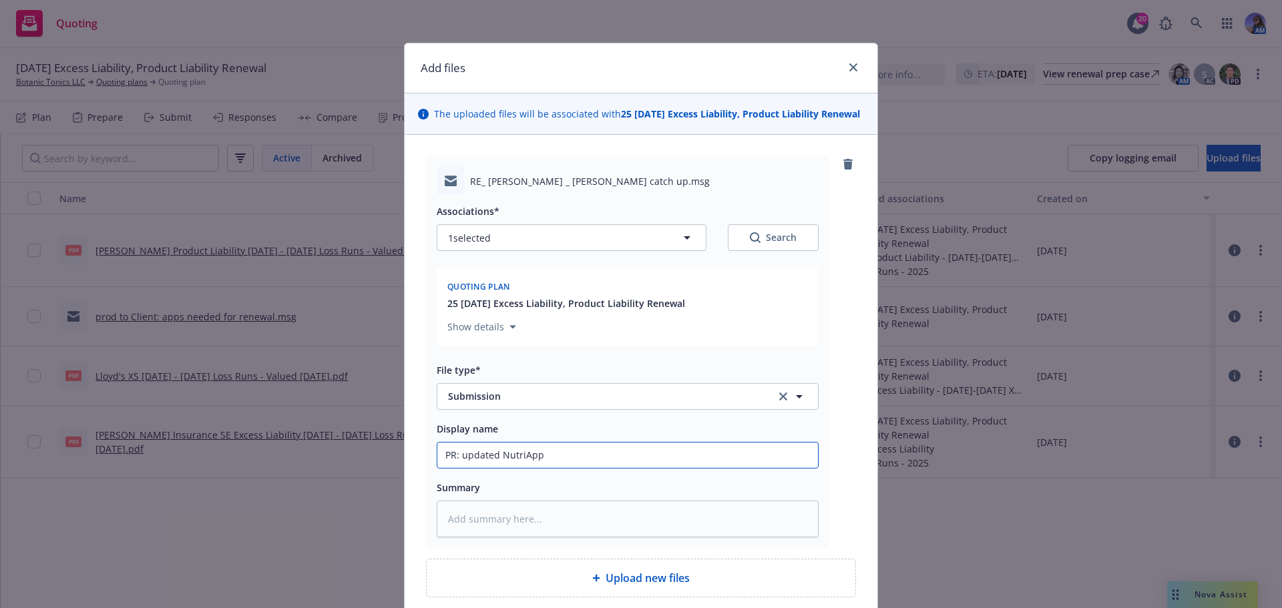
type input "PRO: updated NutriApp"
type textarea "x"
type input "PROD: updated NutriApp"
type textarea "x"
type input "PRO: updated NutriApp"
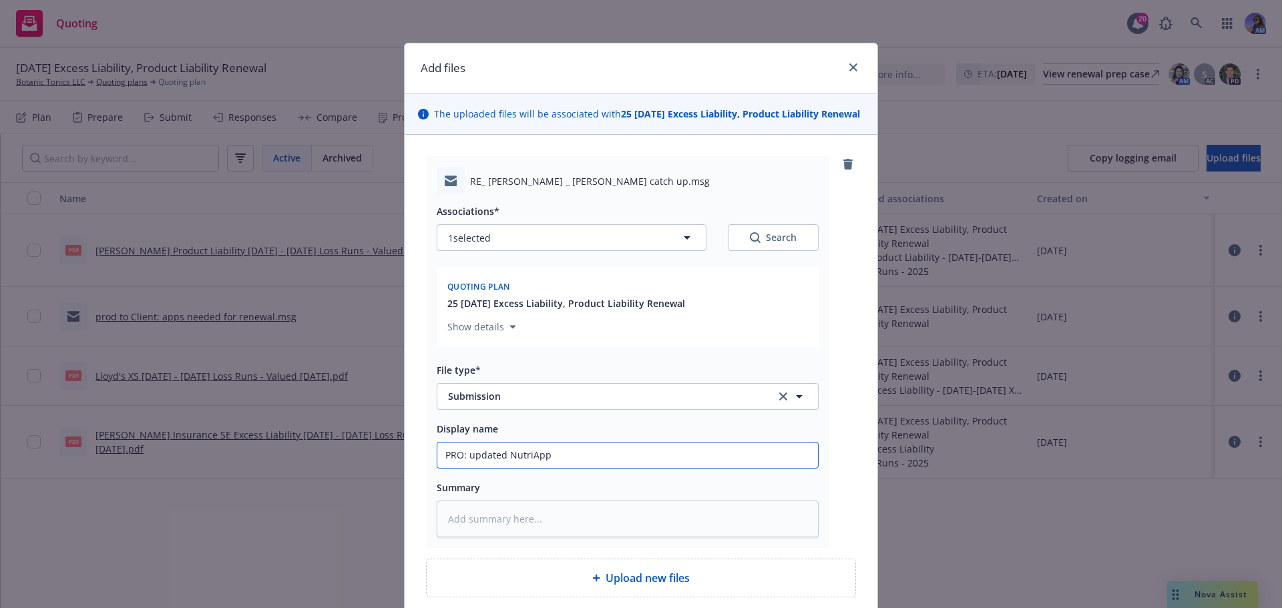
type textarea "x"
type input "PROD: updated NutriApp"
type textarea "x"
type input "PROD : updated NutriApp"
type textarea "x"
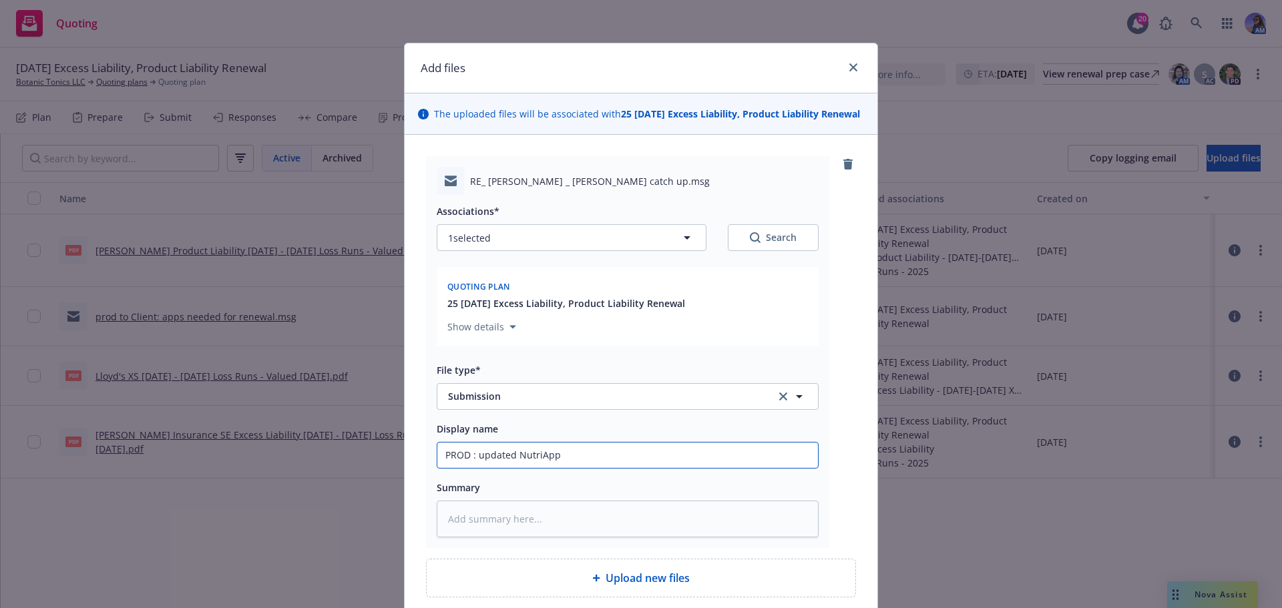
type input "PROD T: updated NutriApp"
type textarea "x"
type input "PROD TO: updated NutriApp"
type textarea "x"
type input "PROD TO : updated NutriApp"
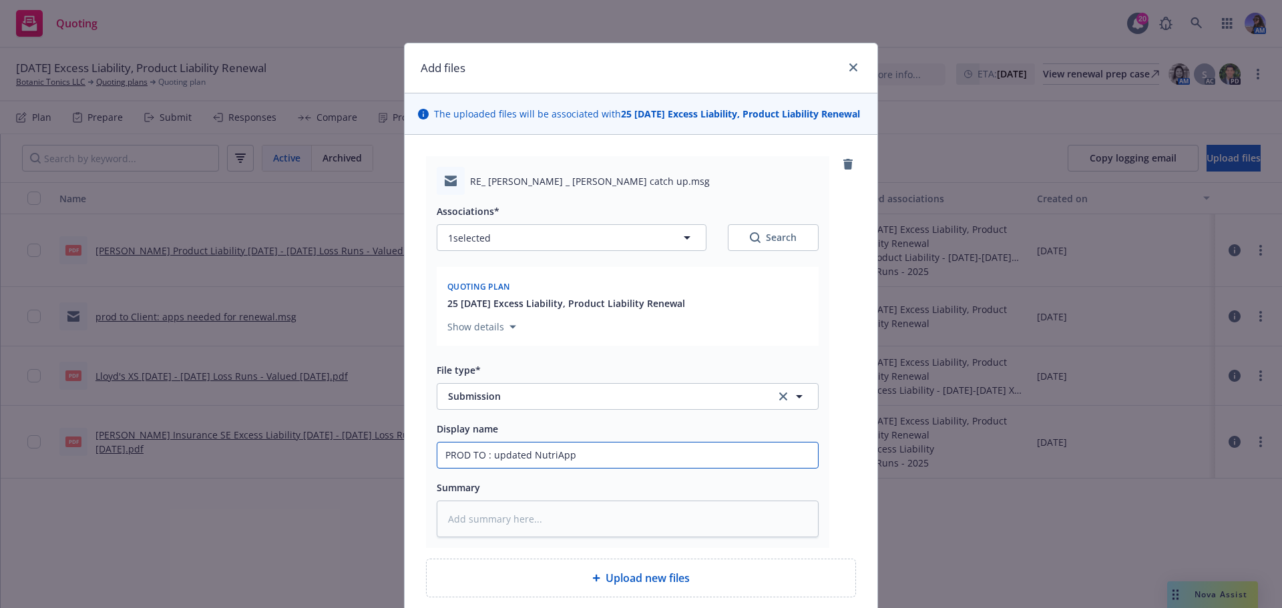
type textarea "x"
type input "PROD TO C: updated NutriApp"
type textarea "x"
type input "PROD TO CI: updated NutriApp"
type textarea "x"
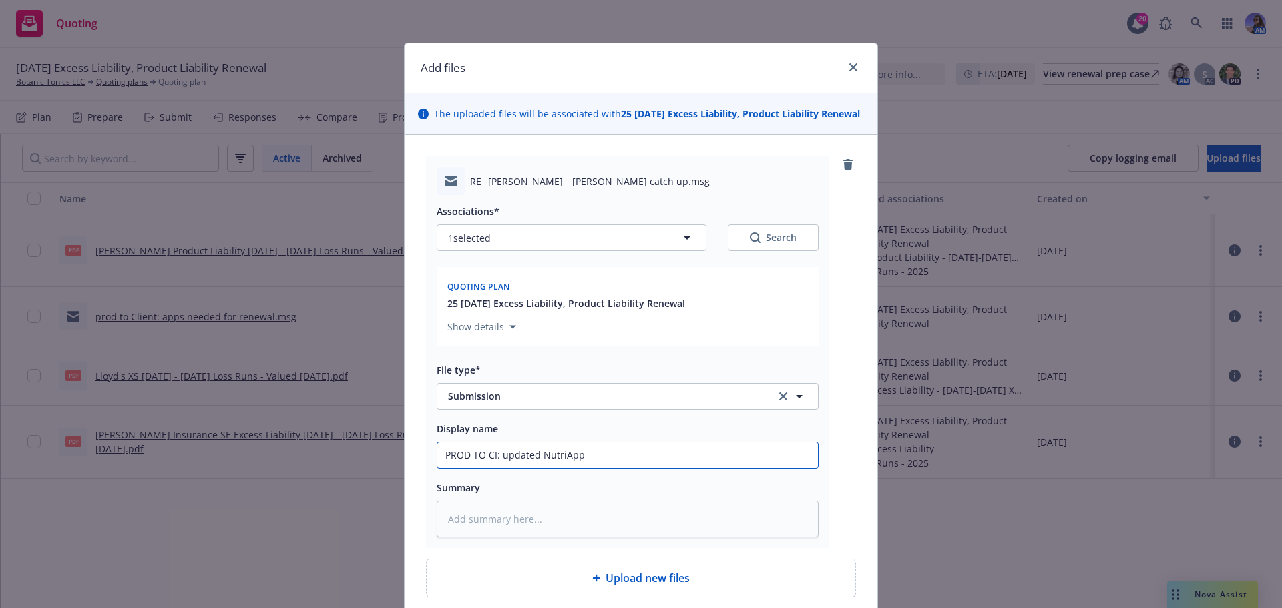
type input "PROD TO CIT: updated NutriApp"
type textarea "x"
type input "PROD TO CITAD: updated NutriApp"
type textarea "x"
type input "PROD TO CITADD: updated NutriApp"
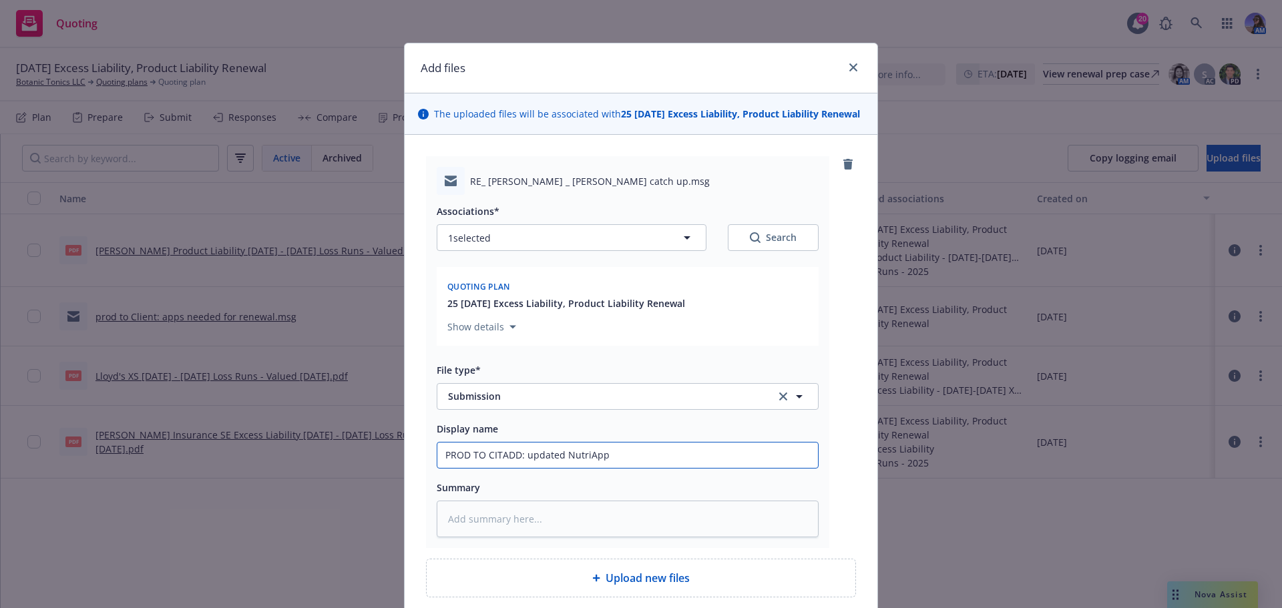
type textarea "x"
type input "PROD TO CITAD: updated NutriApp"
type textarea "x"
type input "PROD TO CITADE: updated NutriApp"
type textarea "x"
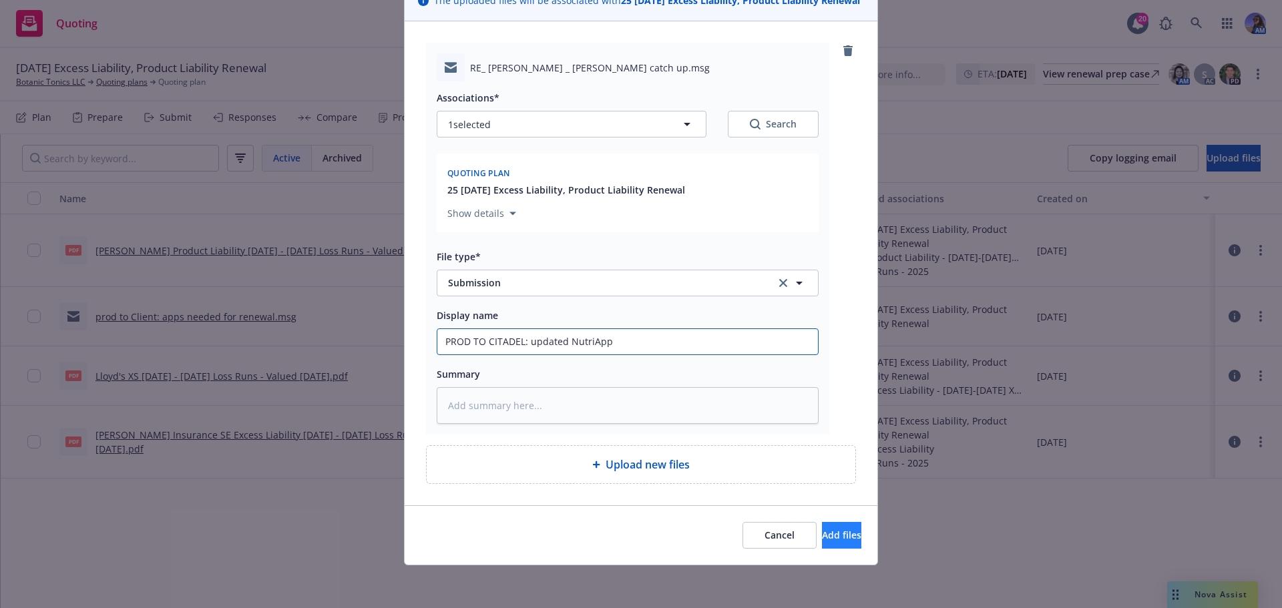
type input "PROD TO CITADEL: updated NutriApp"
click at [822, 535] on span "Add files" at bounding box center [841, 535] width 39 height 13
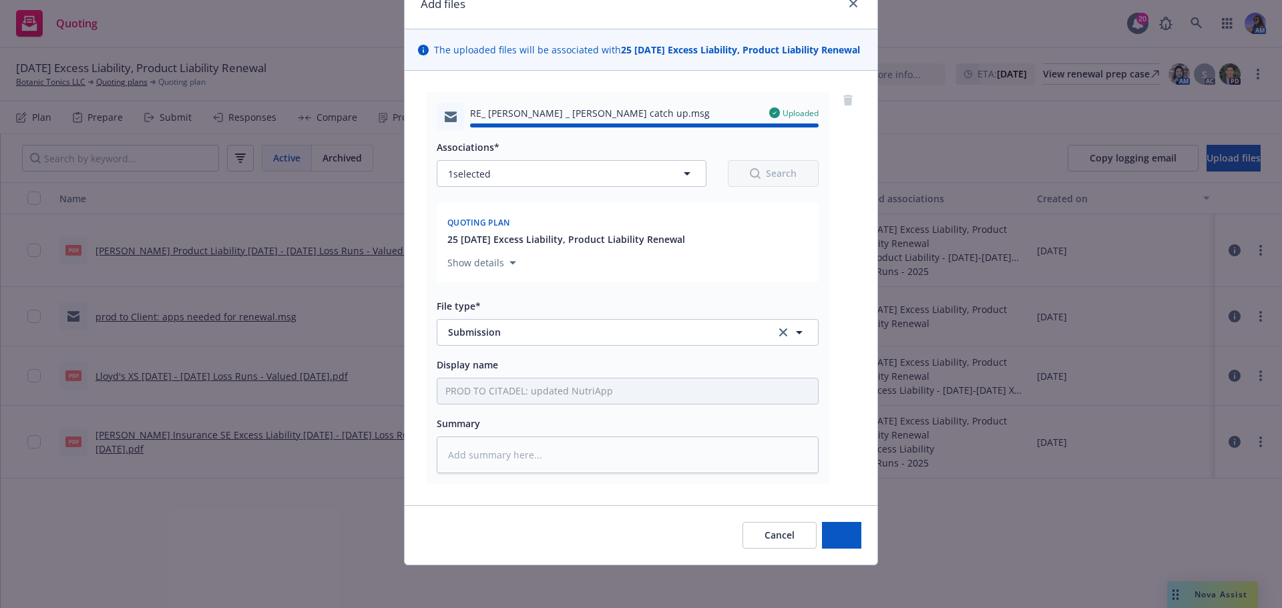
type textarea "x"
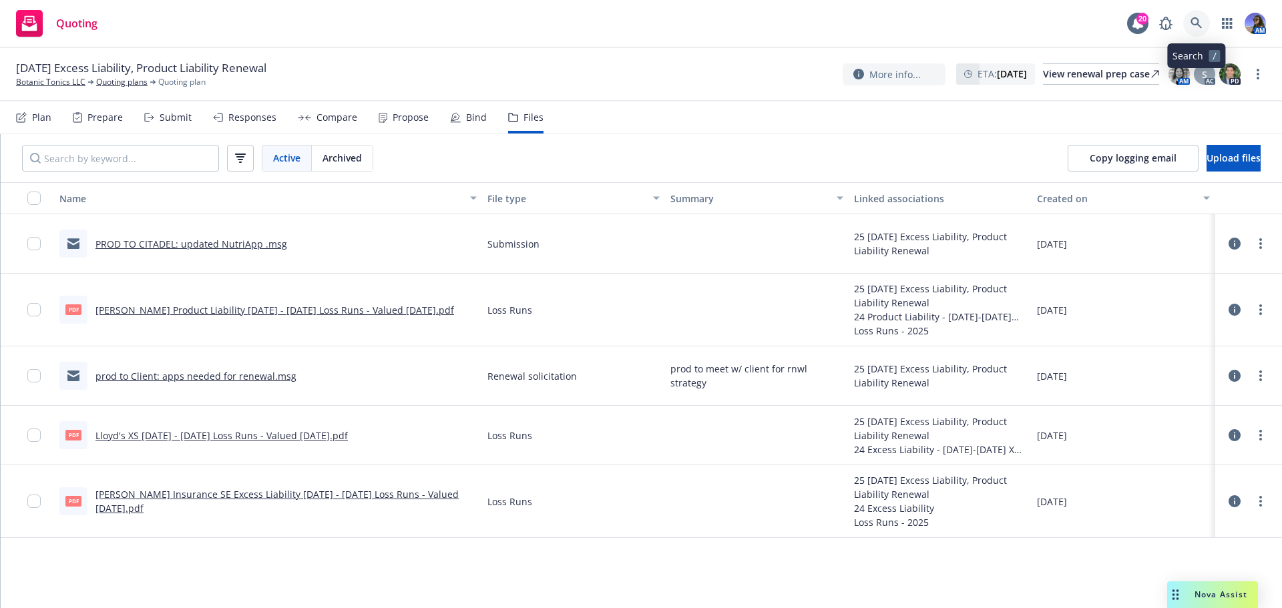
click at [1194, 23] on icon at bounding box center [1196, 23] width 12 height 12
click at [1200, 21] on icon at bounding box center [1196, 23] width 12 height 12
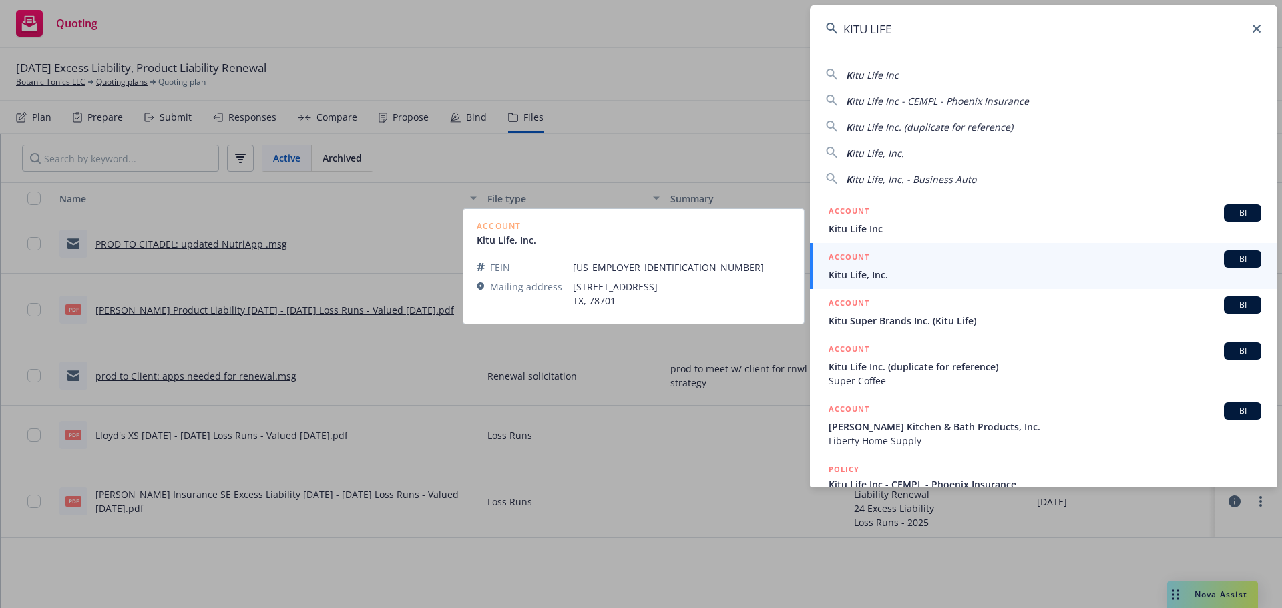
type input "KITU LIFE"
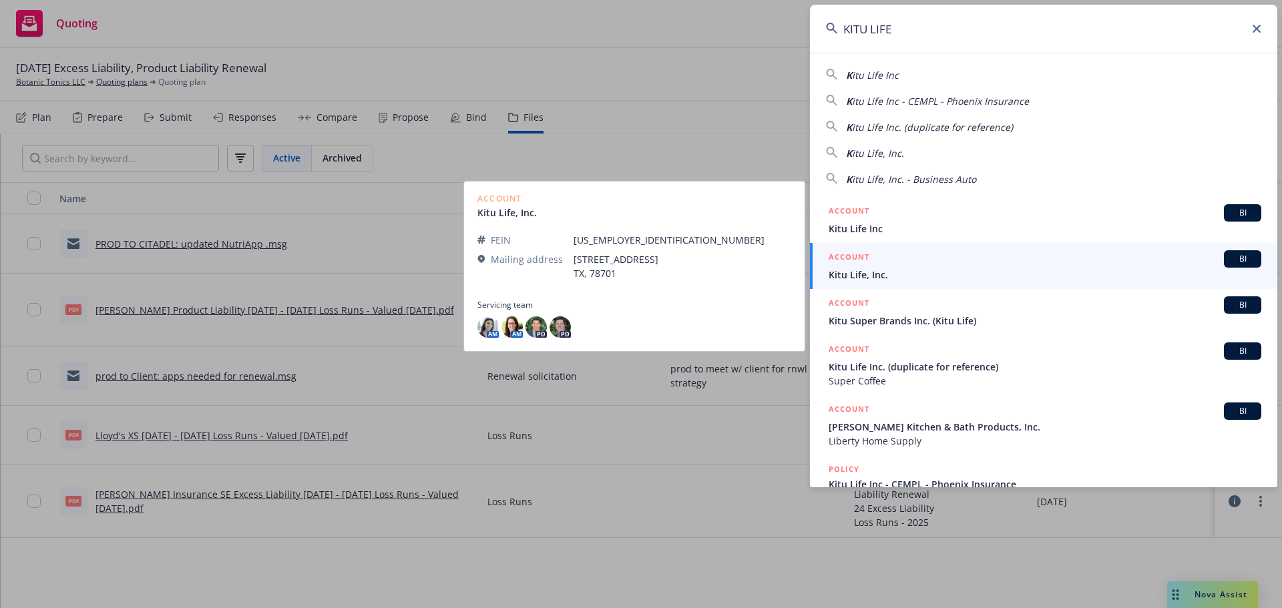
click at [862, 268] on span "Kitu Life, Inc." at bounding box center [1045, 275] width 433 height 14
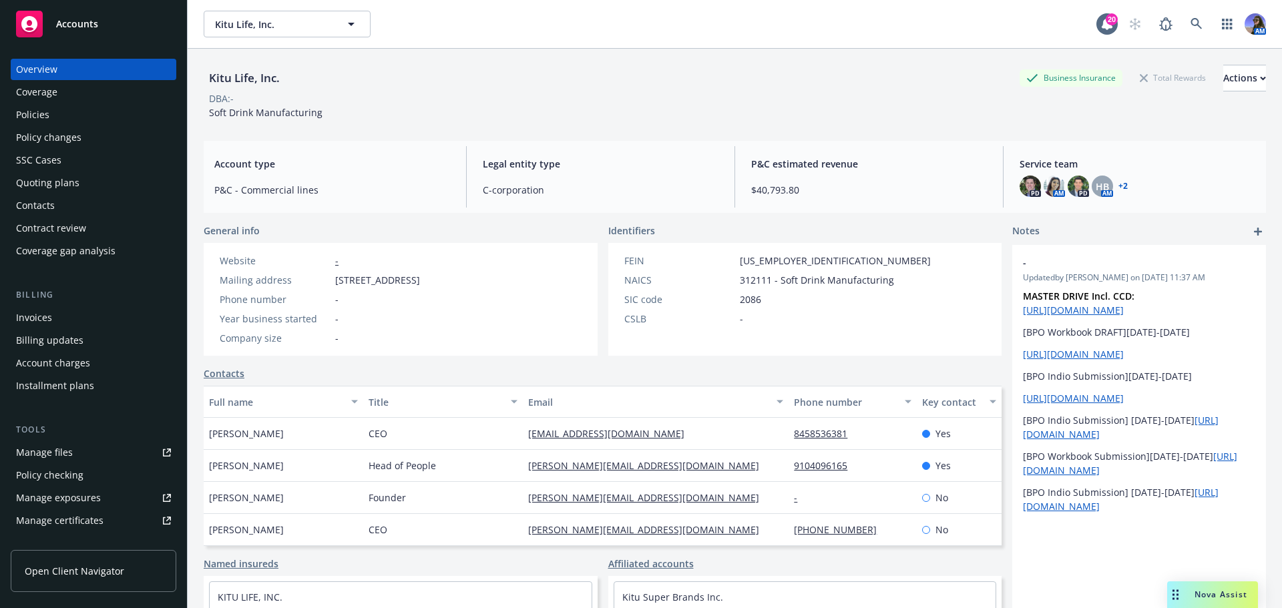
click at [55, 122] on div "Policies" at bounding box center [93, 114] width 155 height 21
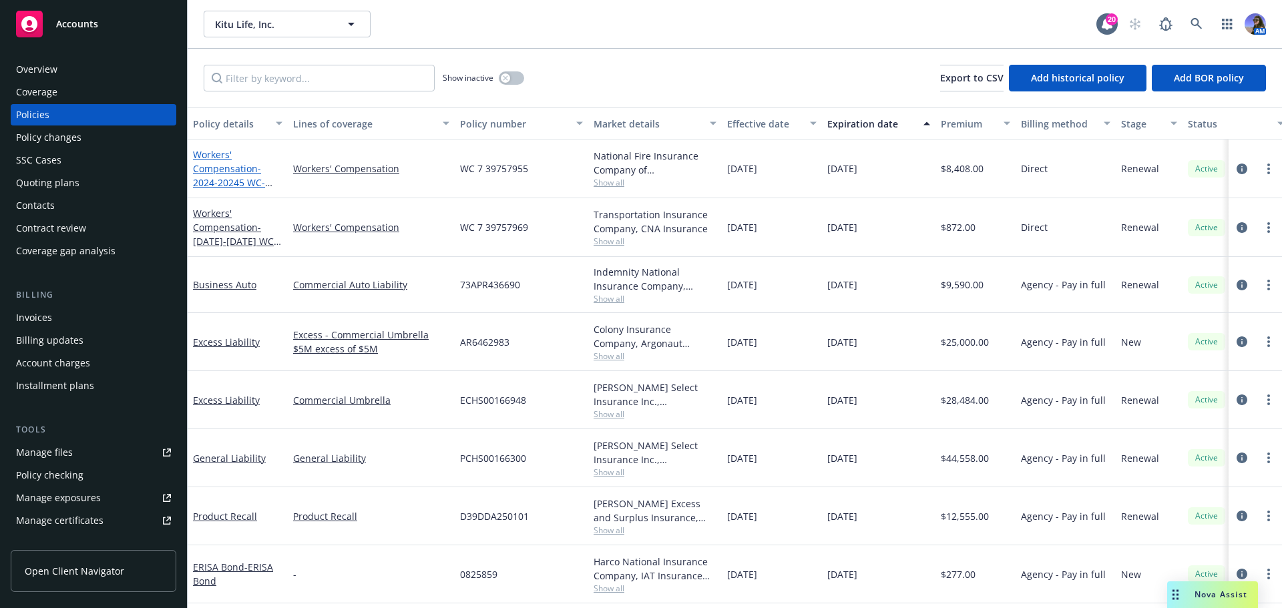
click at [241, 179] on span "- 2024-20245 WC- [GEOGRAPHIC_DATA], [GEOGRAPHIC_DATA], [GEOGRAPHIC_DATA], [GEOG…" at bounding box center [235, 441] width 84 height 559
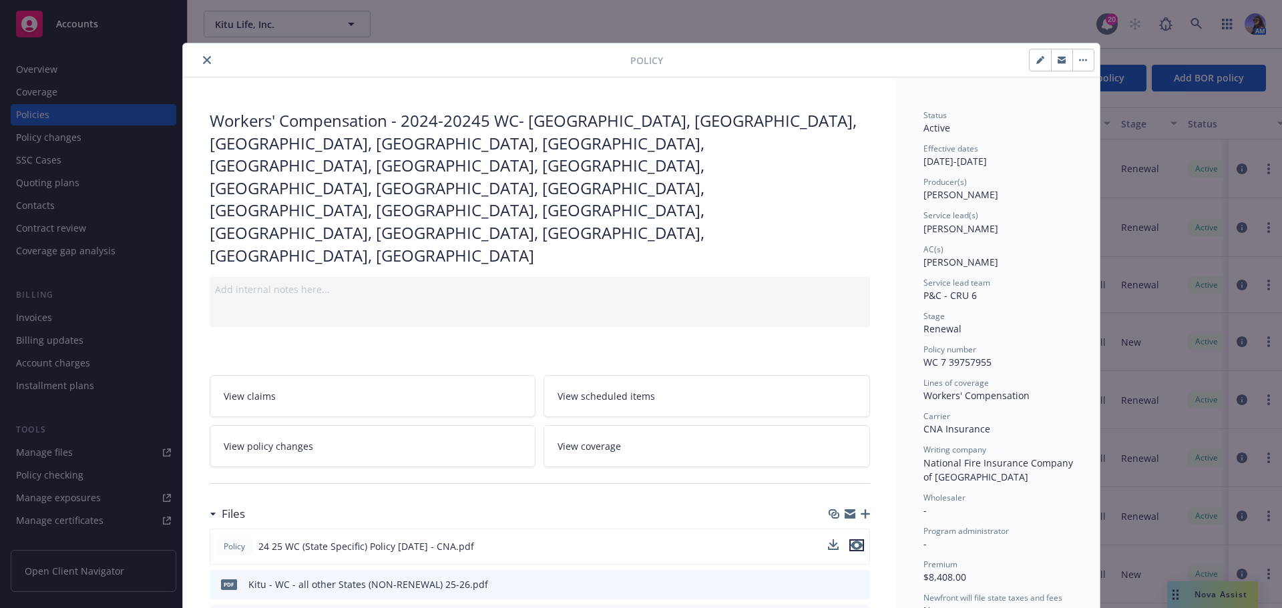
click at [855, 541] on icon "preview file" at bounding box center [857, 545] width 12 height 9
click at [204, 58] on icon "close" at bounding box center [207, 60] width 8 height 8
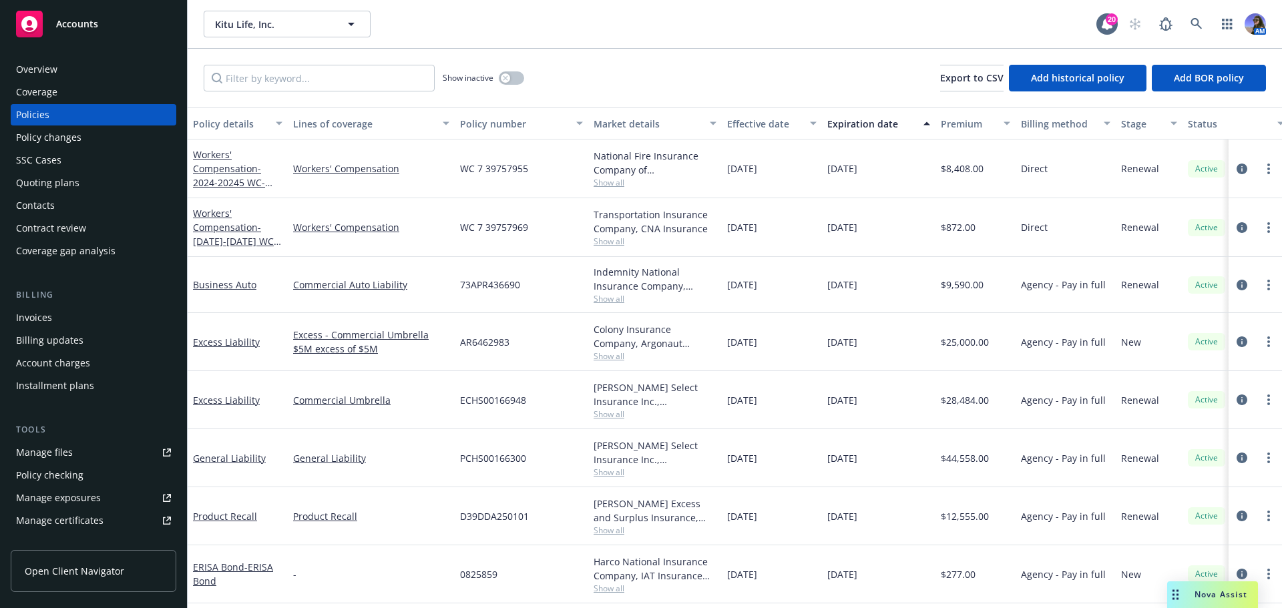
click at [61, 191] on div "Quoting plans" at bounding box center [47, 182] width 63 height 21
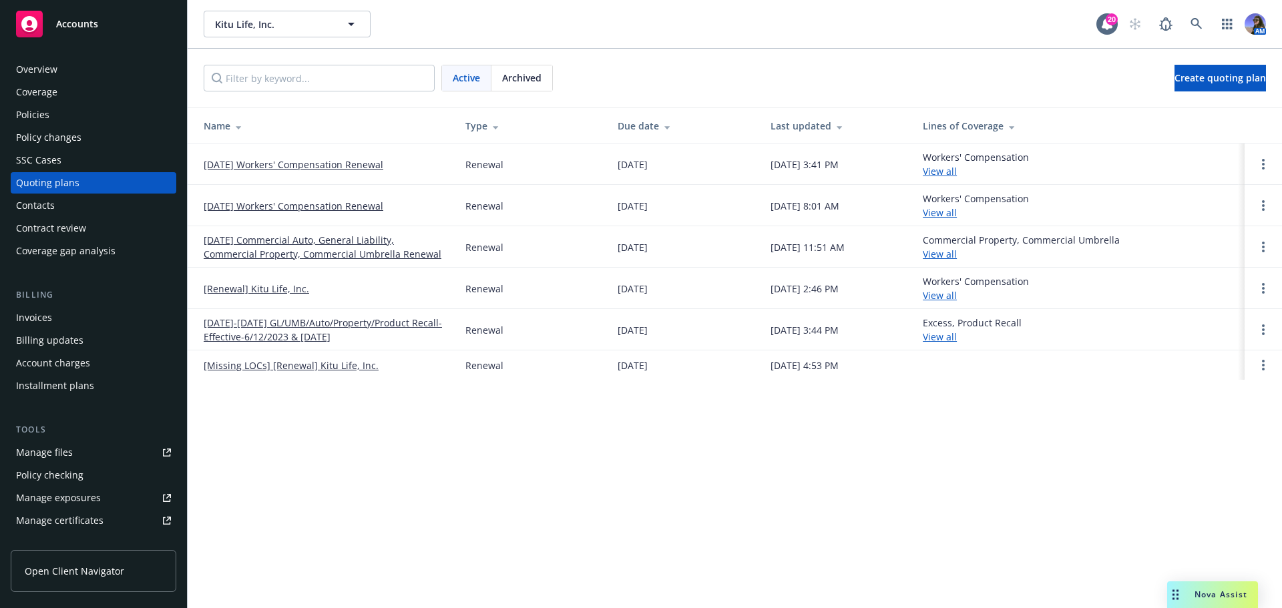
click at [264, 287] on link "[Renewal] Kitu Life, Inc." at bounding box center [256, 289] width 105 height 14
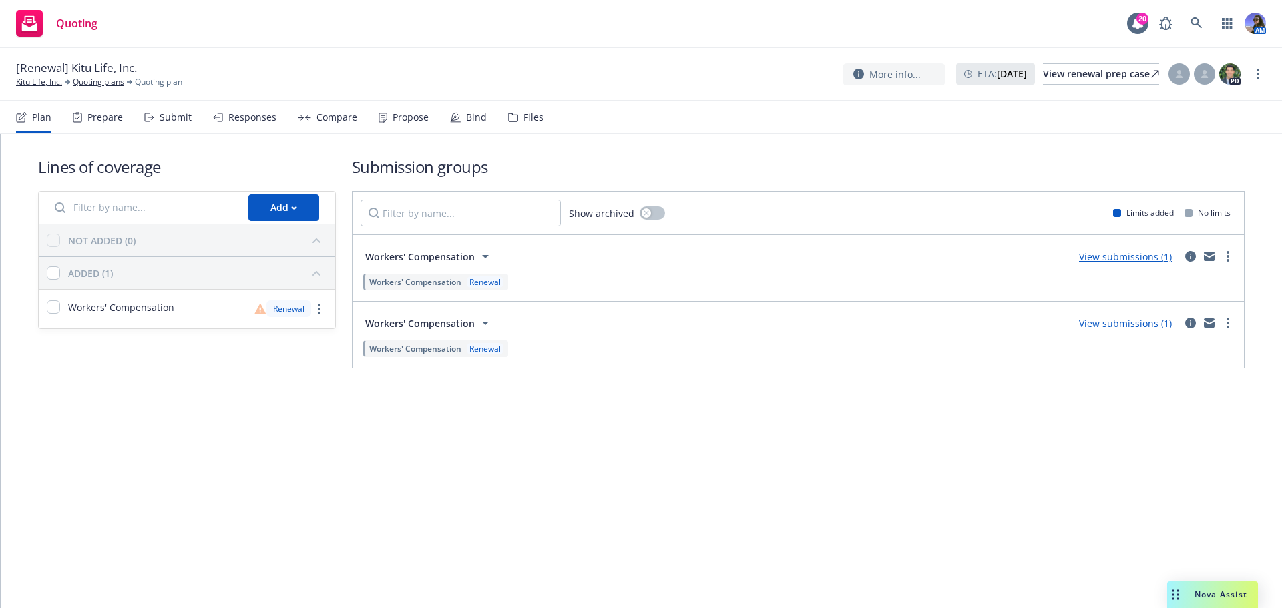
click at [511, 125] on div "Files" at bounding box center [525, 117] width 35 height 32
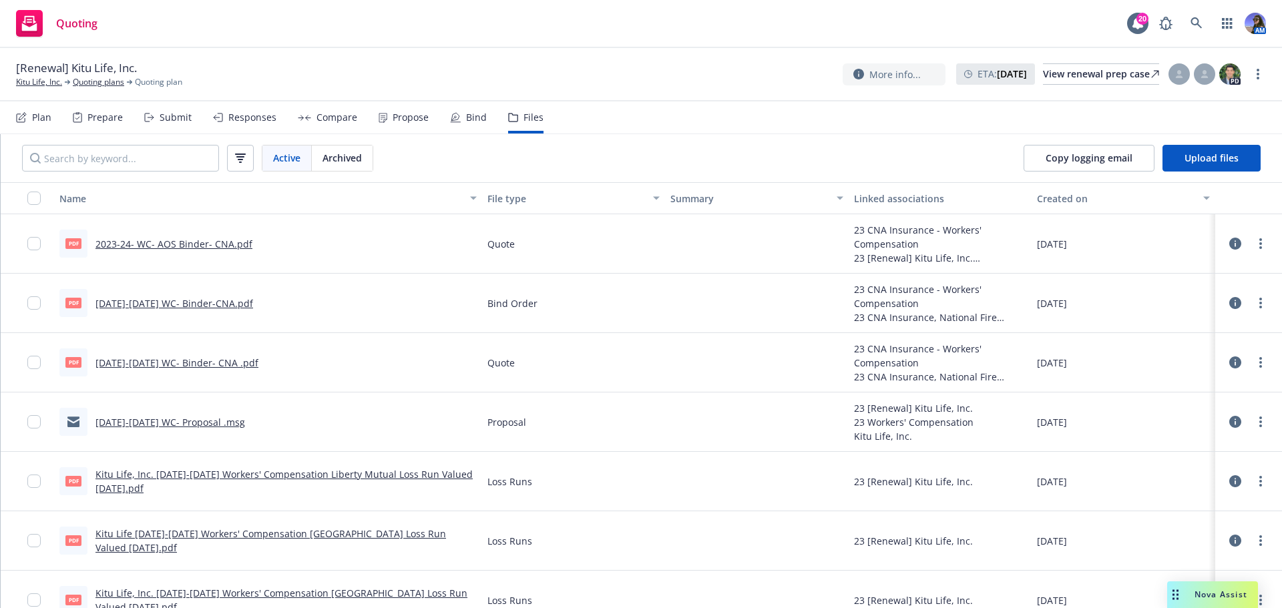
click at [170, 425] on link "2023-2024 WC- Proposal .msg" at bounding box center [170, 422] width 150 height 13
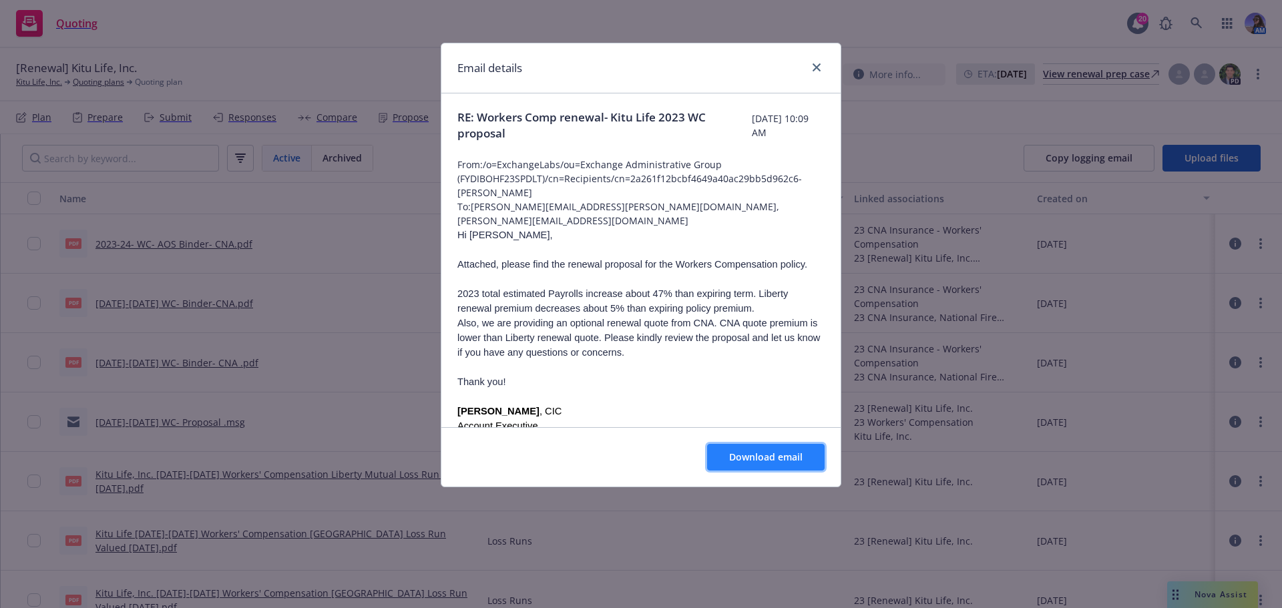
click at [741, 452] on span "Download email" at bounding box center [765, 457] width 73 height 13
click at [811, 62] on link "close" at bounding box center [817, 67] width 16 height 16
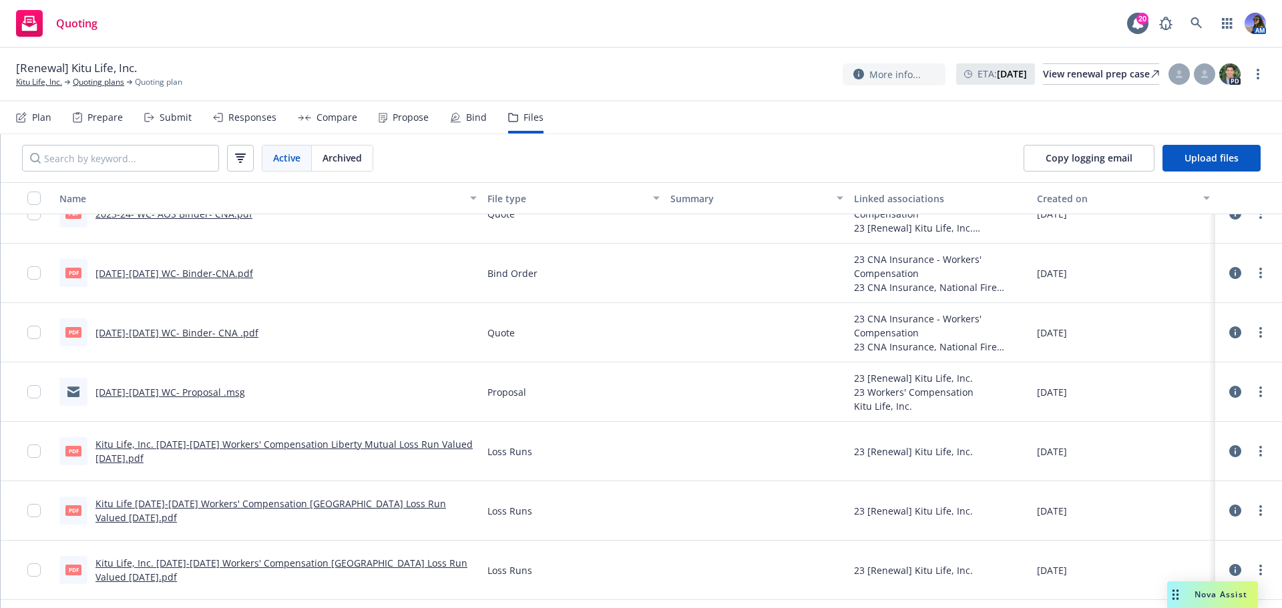
scroll to position [7, 0]
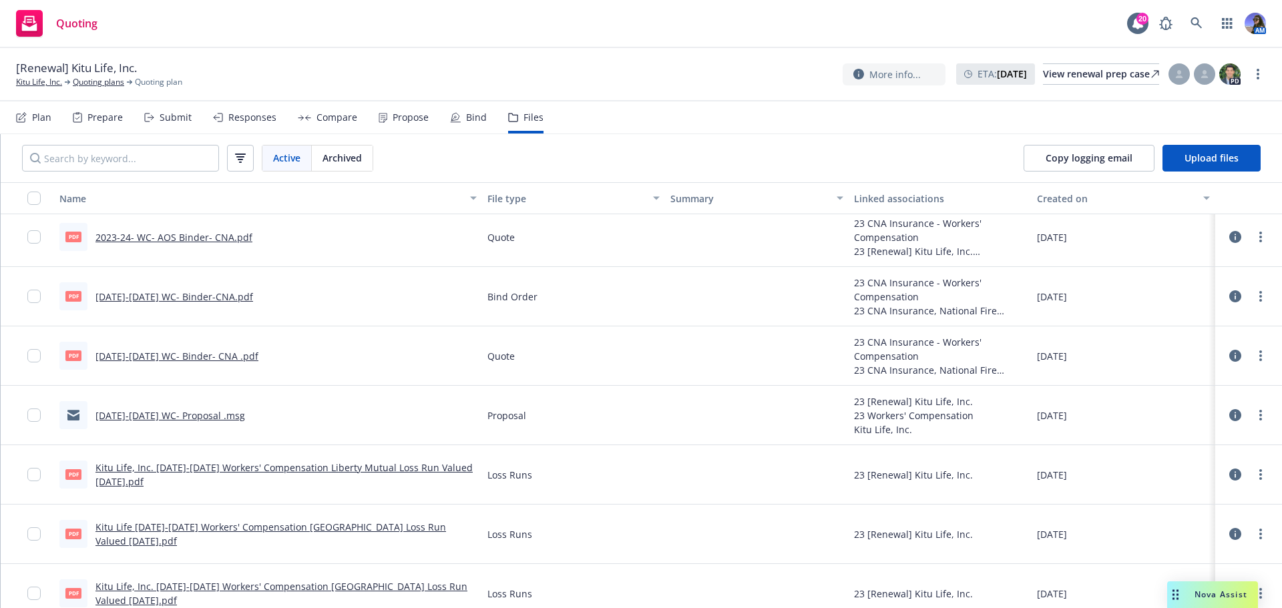
click at [202, 360] on link "2023-2024 WC- Binder- CNA .pdf" at bounding box center [176, 356] width 163 height 13
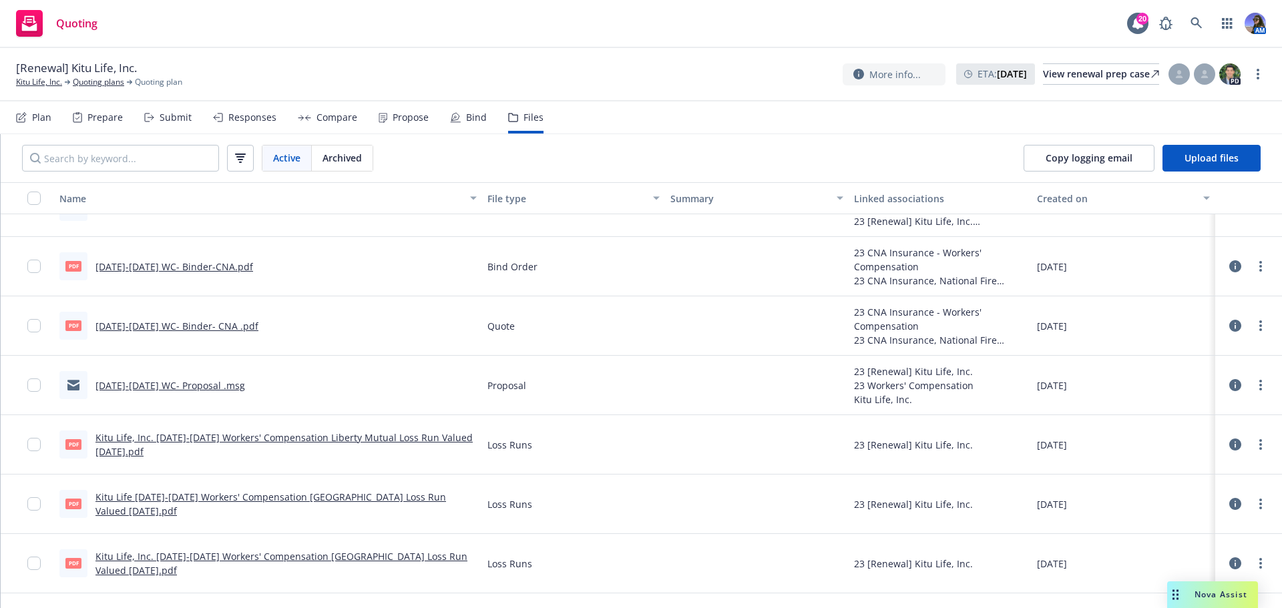
scroll to position [0, 0]
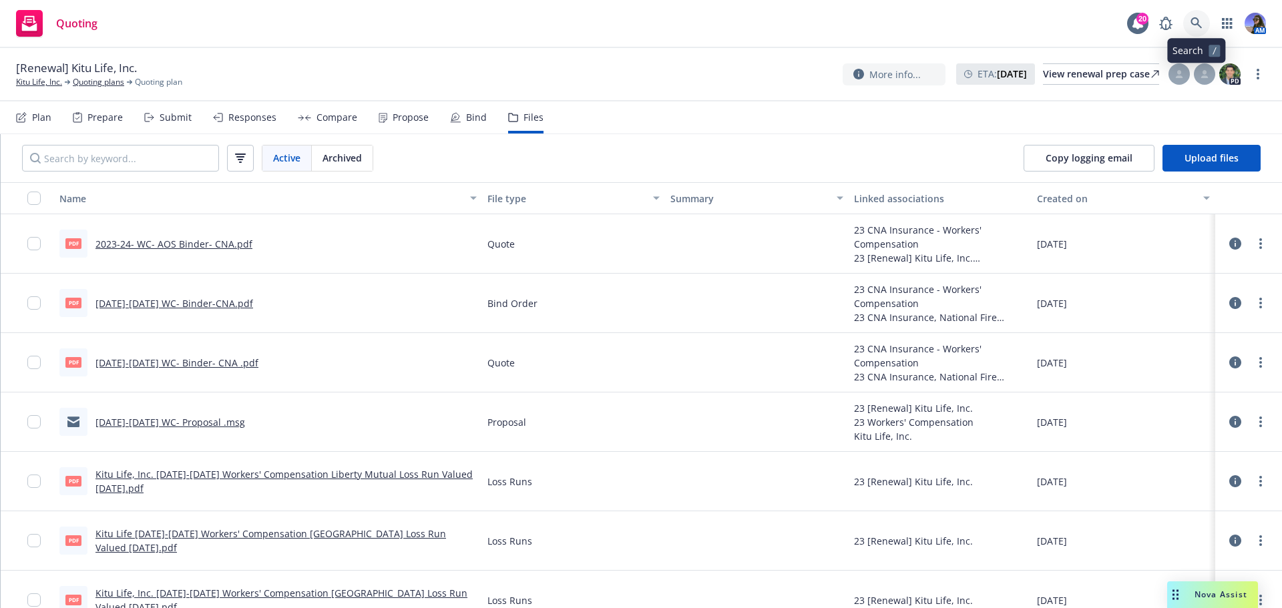
click at [1197, 23] on icon at bounding box center [1195, 22] width 11 height 11
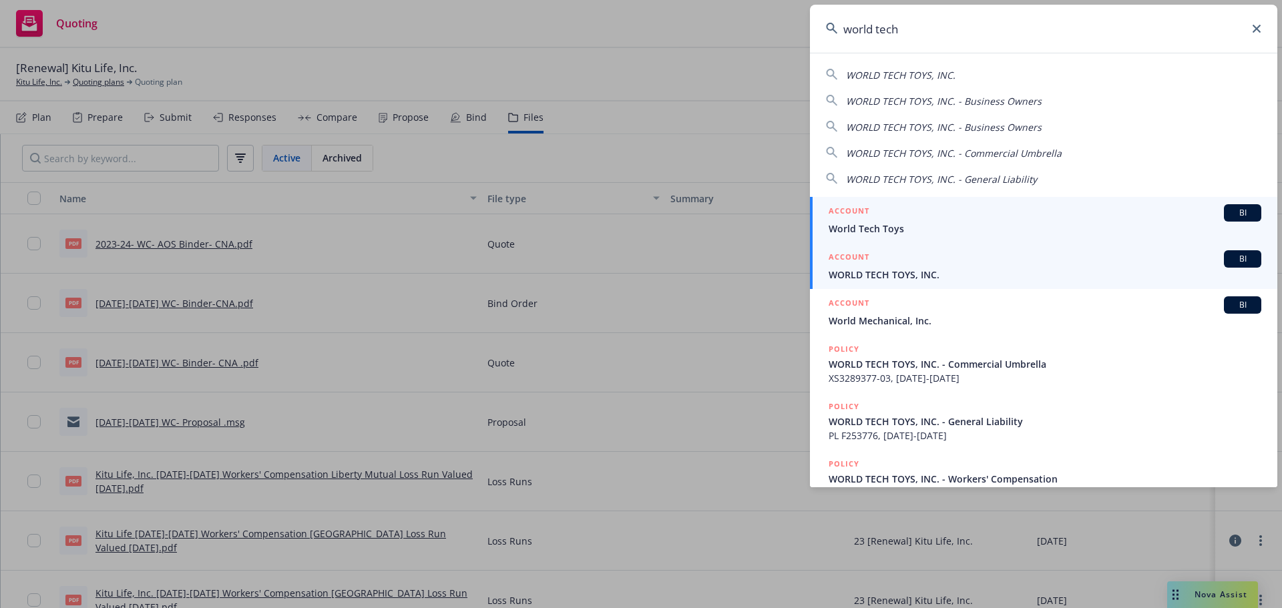
type input "world tech"
click at [881, 266] on div "ACCOUNT BI" at bounding box center [1045, 258] width 433 height 17
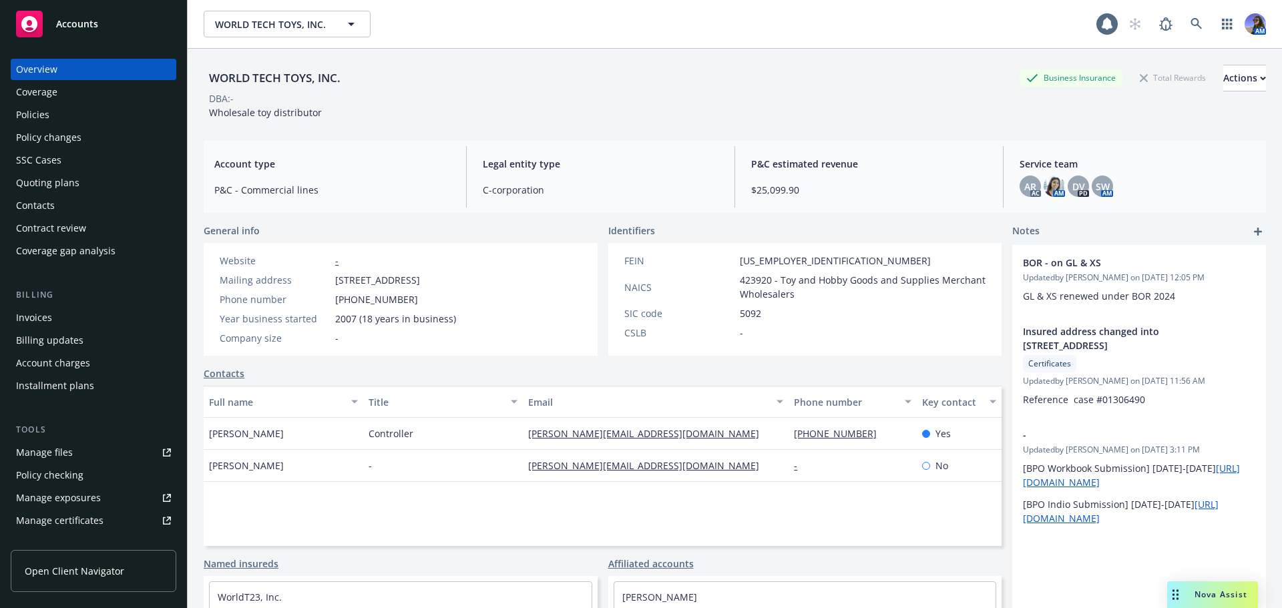
drag, startPoint x: 0, startPoint y: 0, endPoint x: 31, endPoint y: 113, distance: 117.6
click at [29, 114] on div "Policies" at bounding box center [32, 114] width 33 height 21
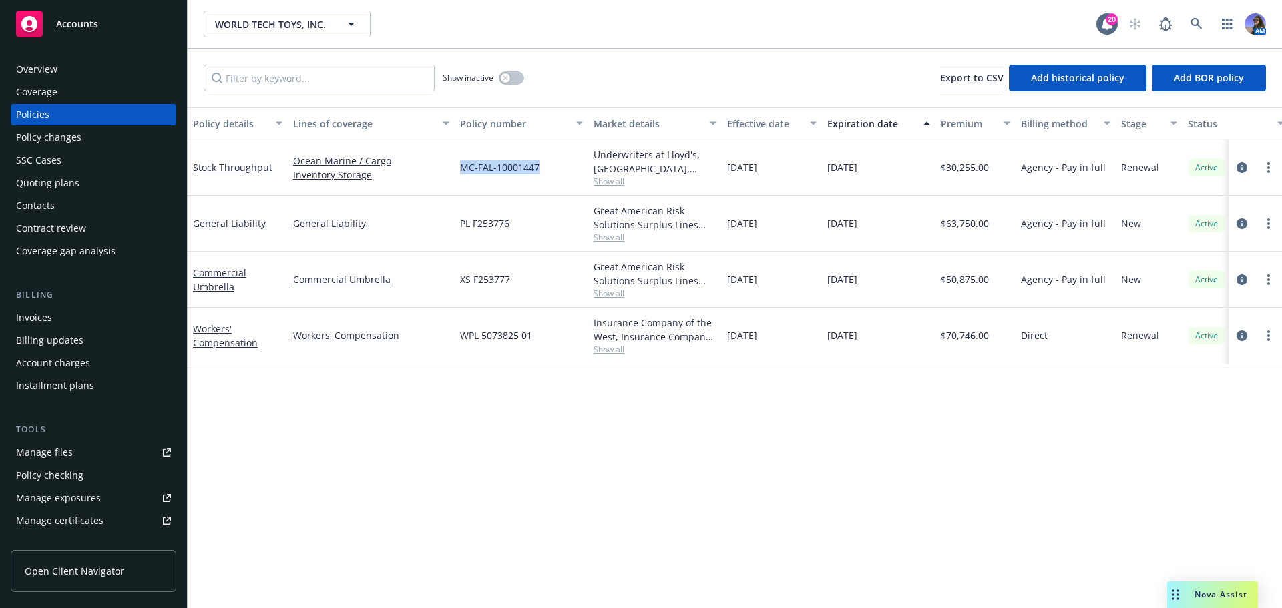
drag, startPoint x: 541, startPoint y: 163, endPoint x: 457, endPoint y: 164, distance: 83.5
click at [457, 164] on div "MC-FAL-10001447" at bounding box center [522, 168] width 134 height 56
copy span "MC-FAL-10001447"
click at [619, 295] on span "Show all" at bounding box center [655, 293] width 123 height 11
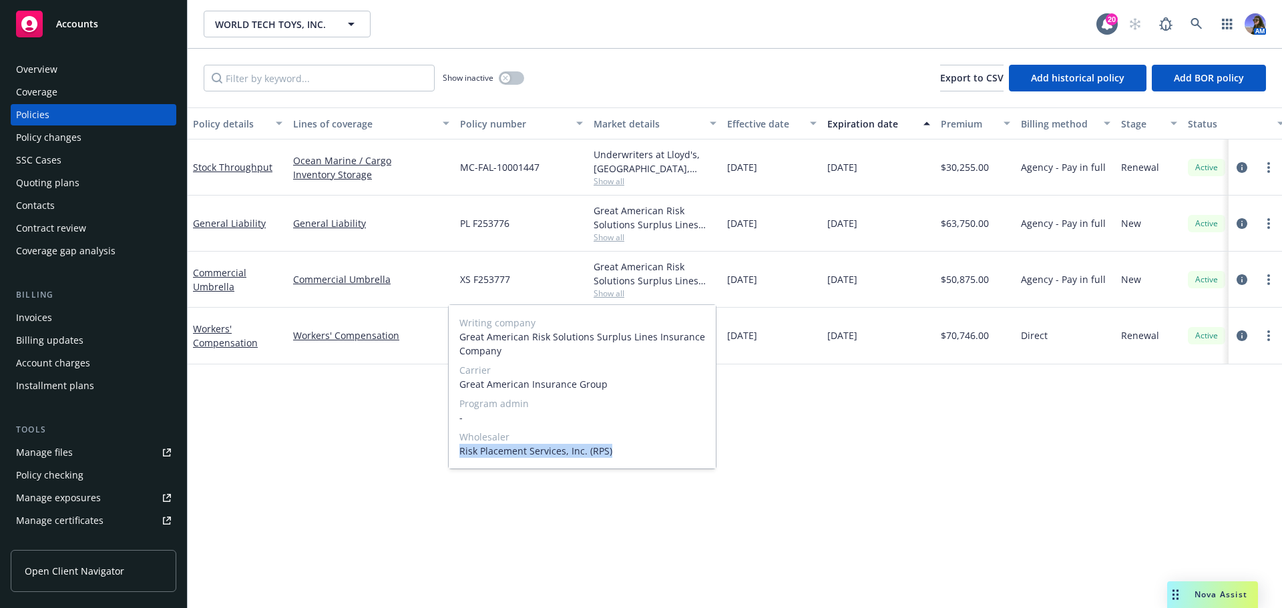
drag, startPoint x: 612, startPoint y: 452, endPoint x: 461, endPoint y: 453, distance: 150.9
click at [461, 453] on span "Risk Placement Services, Inc. (RPS)" at bounding box center [582, 451] width 246 height 14
copy span "Risk Placement Services, Inc. (RPS)"
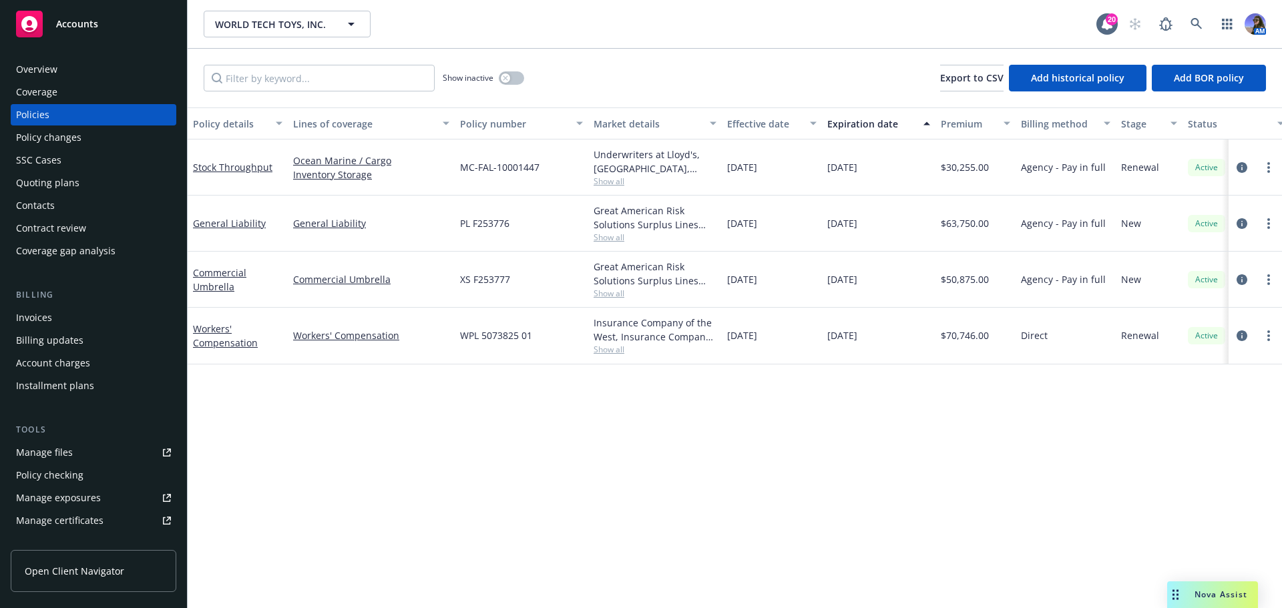
click at [588, 63] on div "Show inactive Export to CSV Add historical policy Add BOR policy" at bounding box center [735, 78] width 1094 height 59
